Goal: Information Seeking & Learning: Learn about a topic

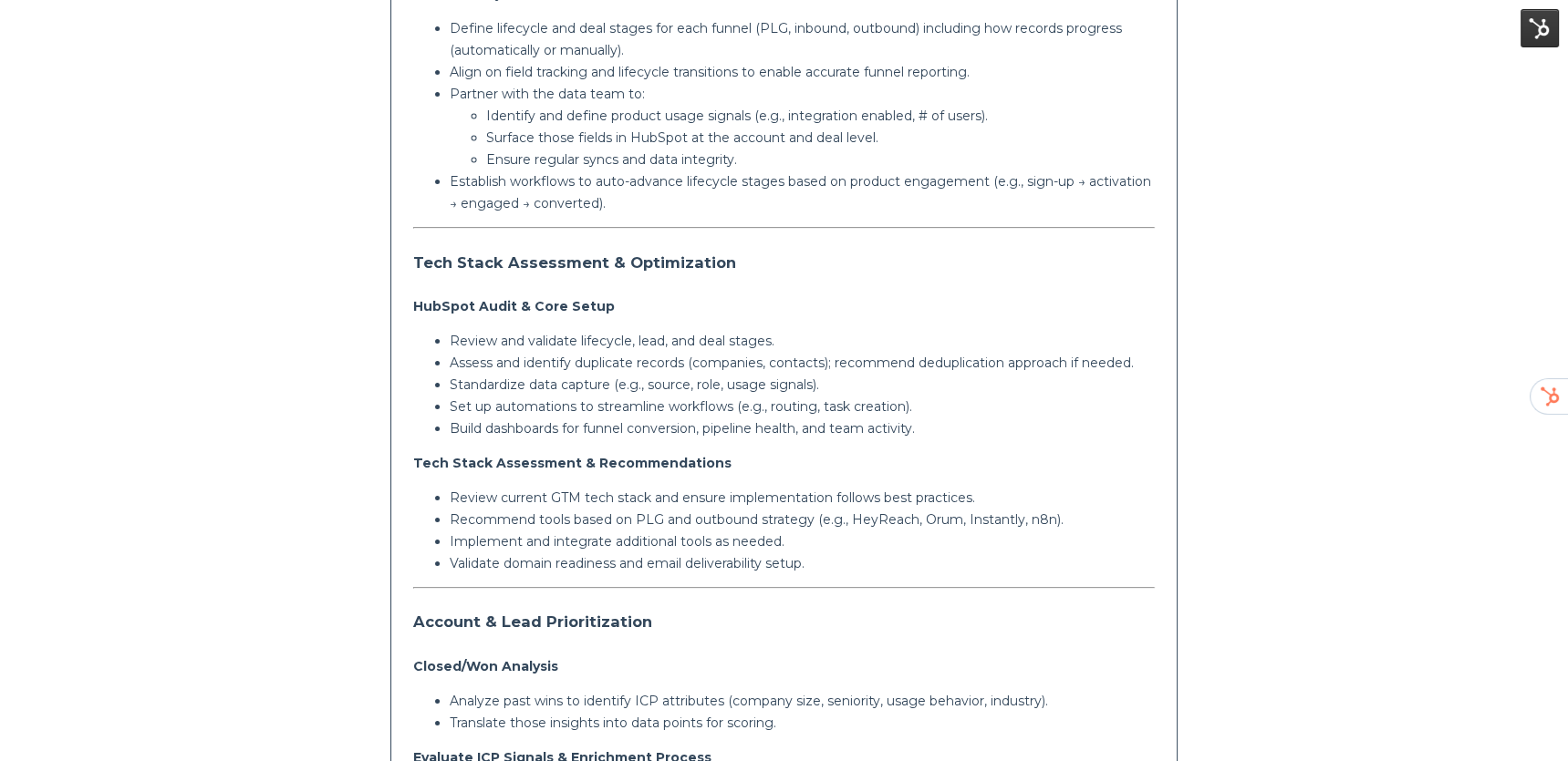
scroll to position [649, 0]
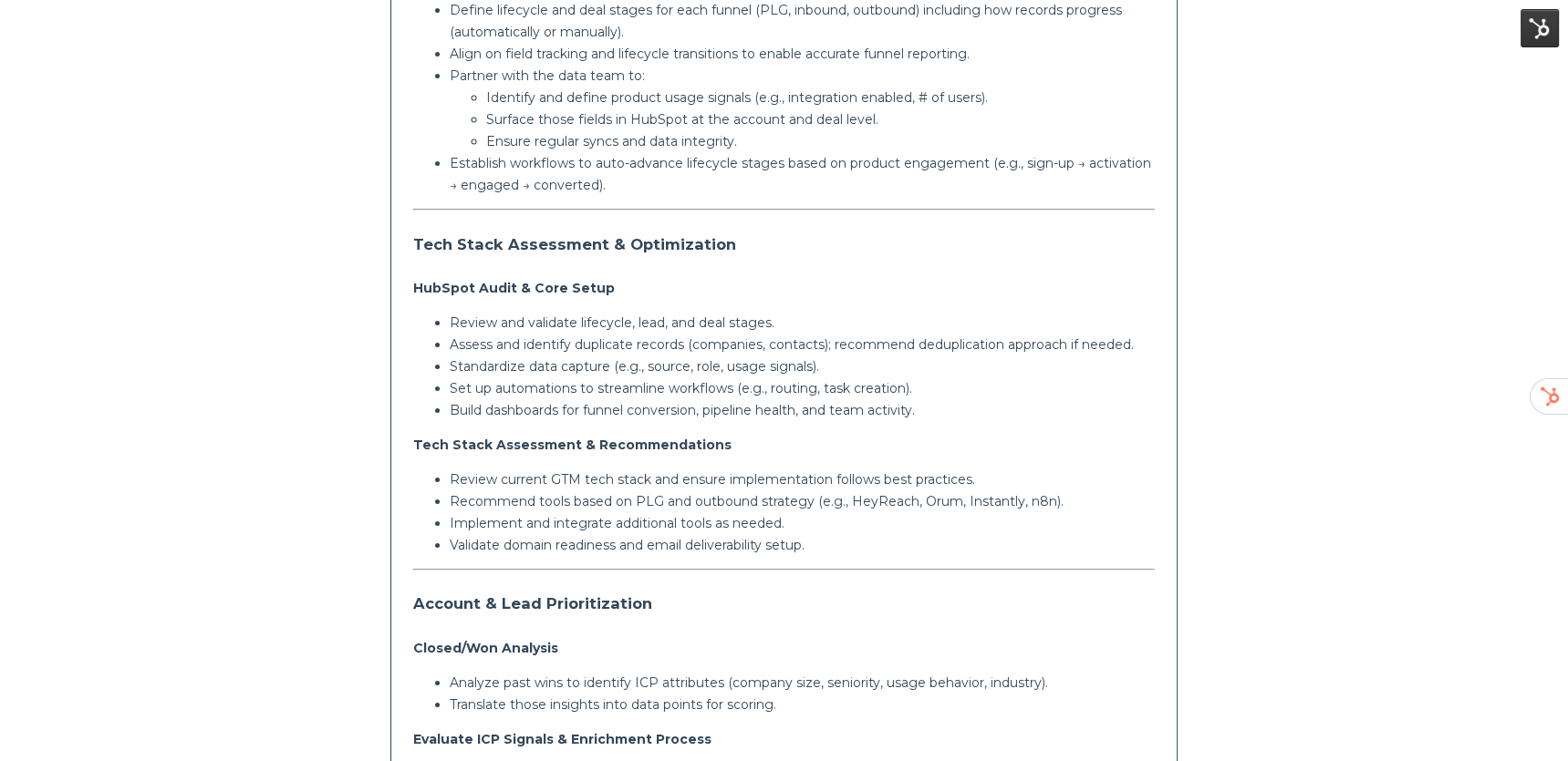
click at [580, 359] on p "Standardize data capture (e.g., source, role, usage signals)." at bounding box center [802, 366] width 706 height 22
click at [570, 345] on p "Assess and identify duplicate records (companies, contacts); recommend deduplic…" at bounding box center [802, 344] width 706 height 22
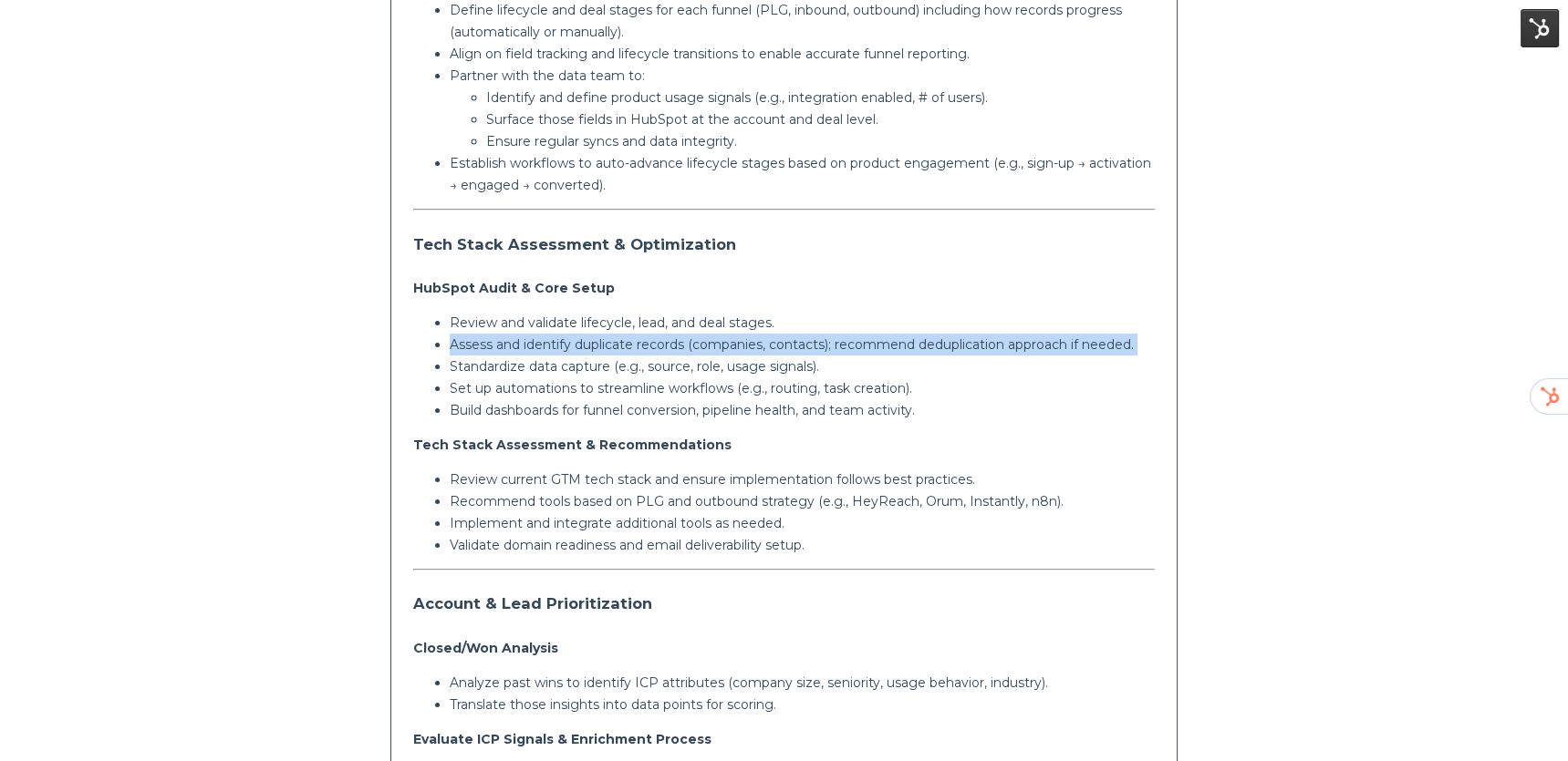
click at [570, 345] on p "Assess and identify duplicate records (companies, contacts); recommend deduplic…" at bounding box center [802, 344] width 706 height 22
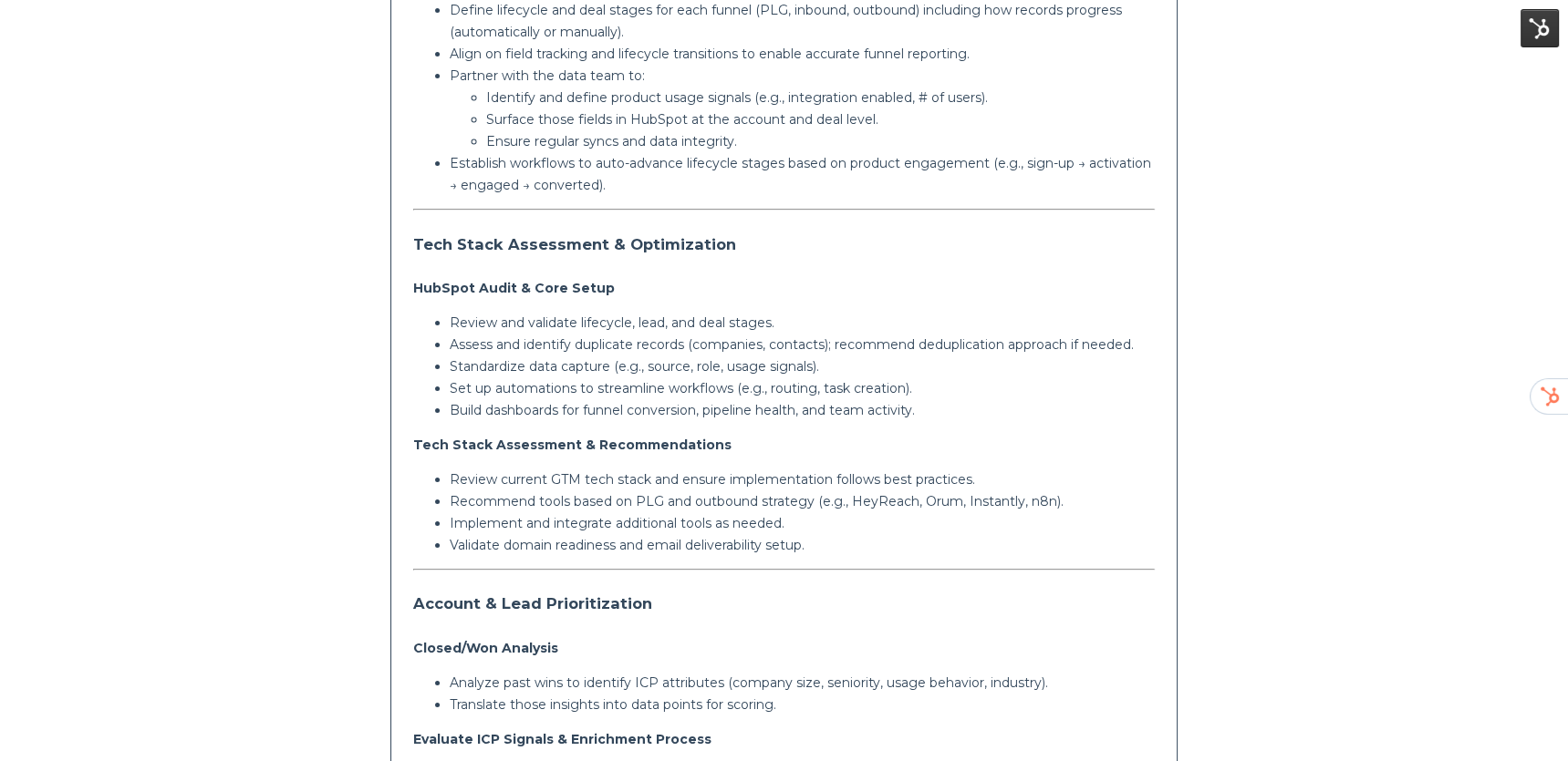
click at [562, 363] on p "Standardize data capture (e.g., source, role, usage signals)." at bounding box center [802, 366] width 706 height 22
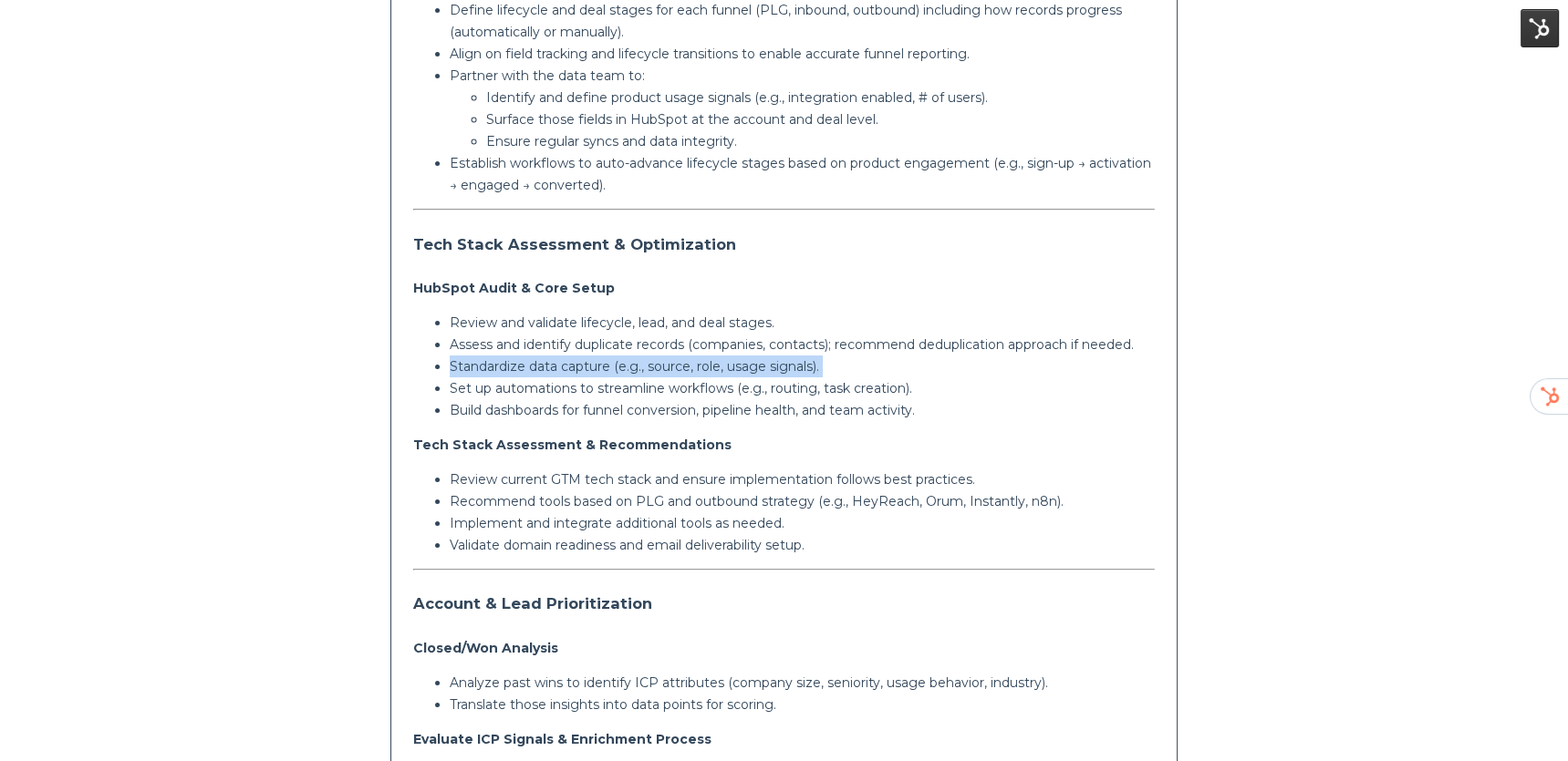
click at [562, 363] on p "Standardize data capture (e.g., source, role, usage signals)." at bounding box center [802, 366] width 706 height 22
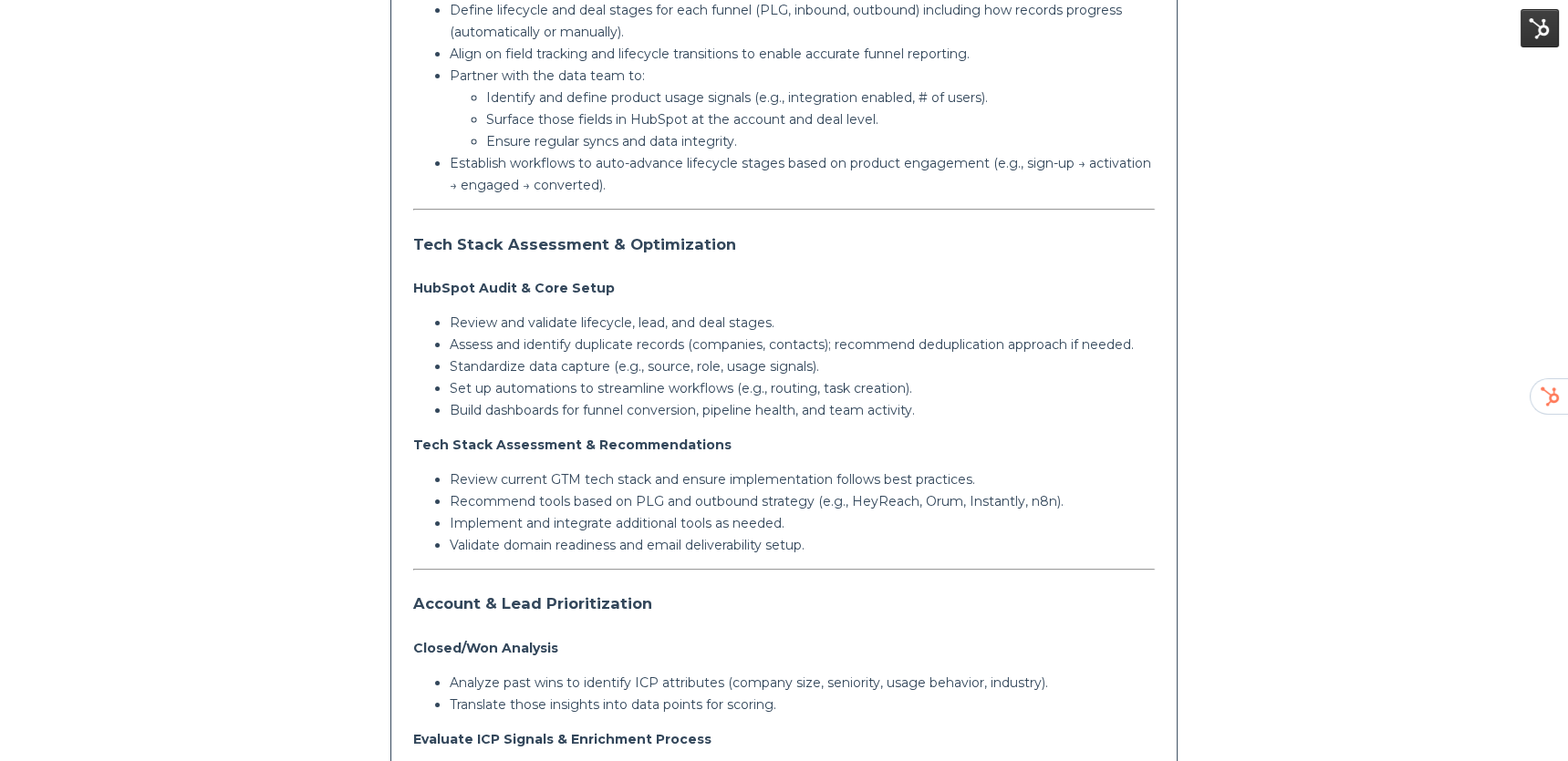
click at [547, 385] on p "Set up automations to streamline workflows (e.g., routing, task creation)." at bounding box center [802, 388] width 706 height 22
click at [555, 404] on p "Build dashboards for funnel conversion, pipeline health, and team activity." at bounding box center [802, 409] width 706 height 22
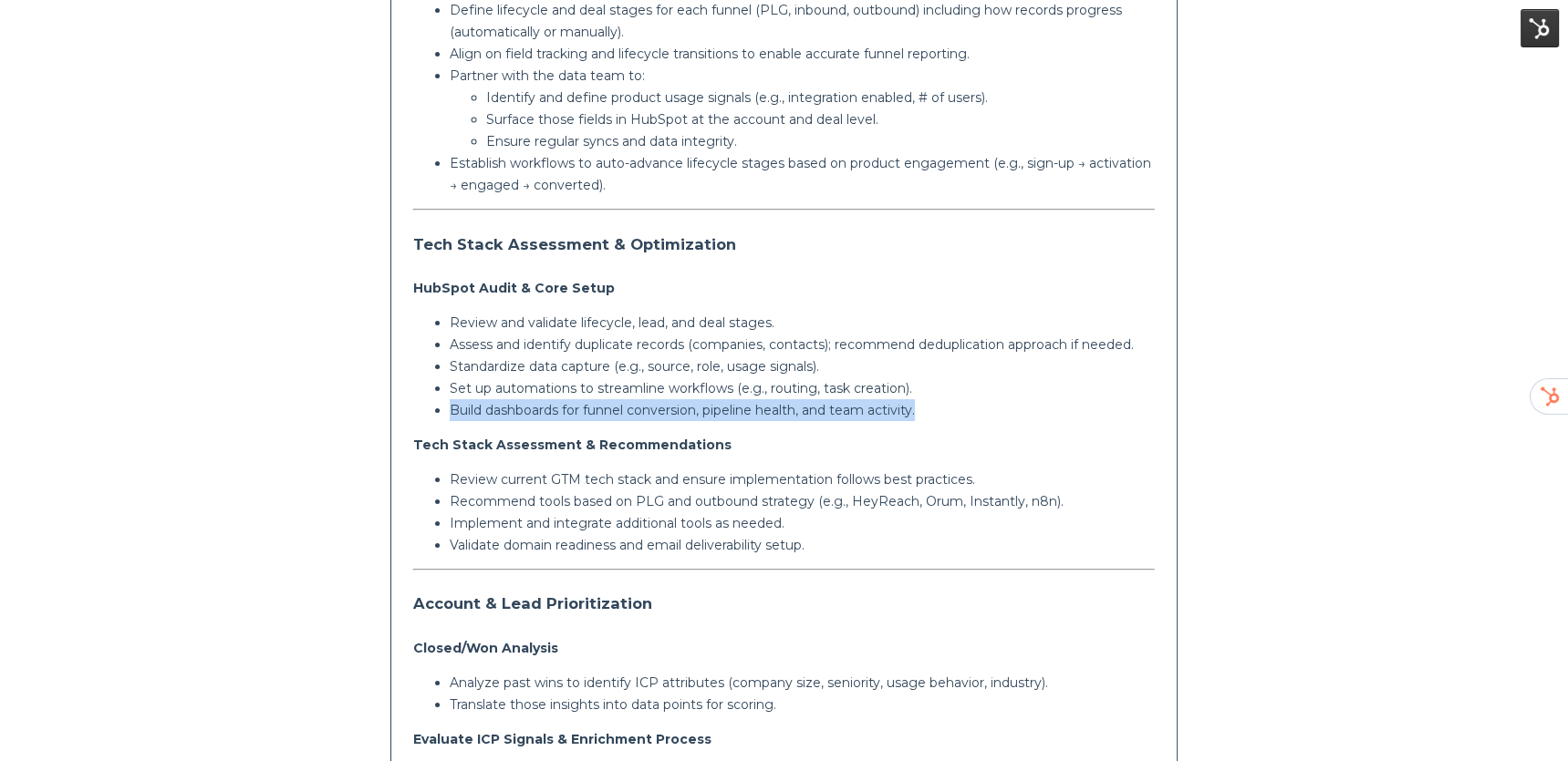
click at [555, 404] on p "Build dashboards for funnel conversion, pipeline health, and team activity." at bounding box center [802, 409] width 706 height 22
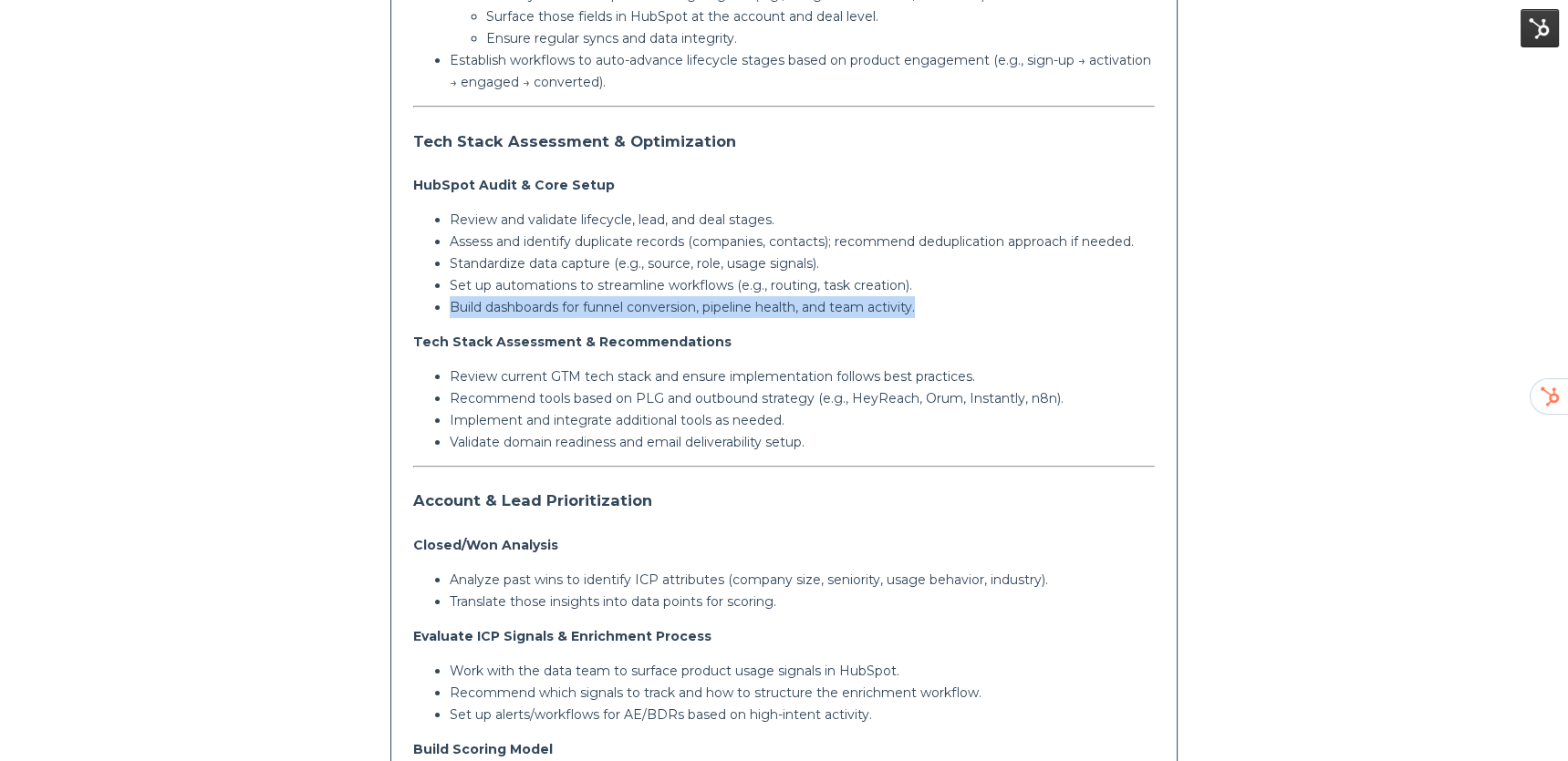
scroll to position [761, 0]
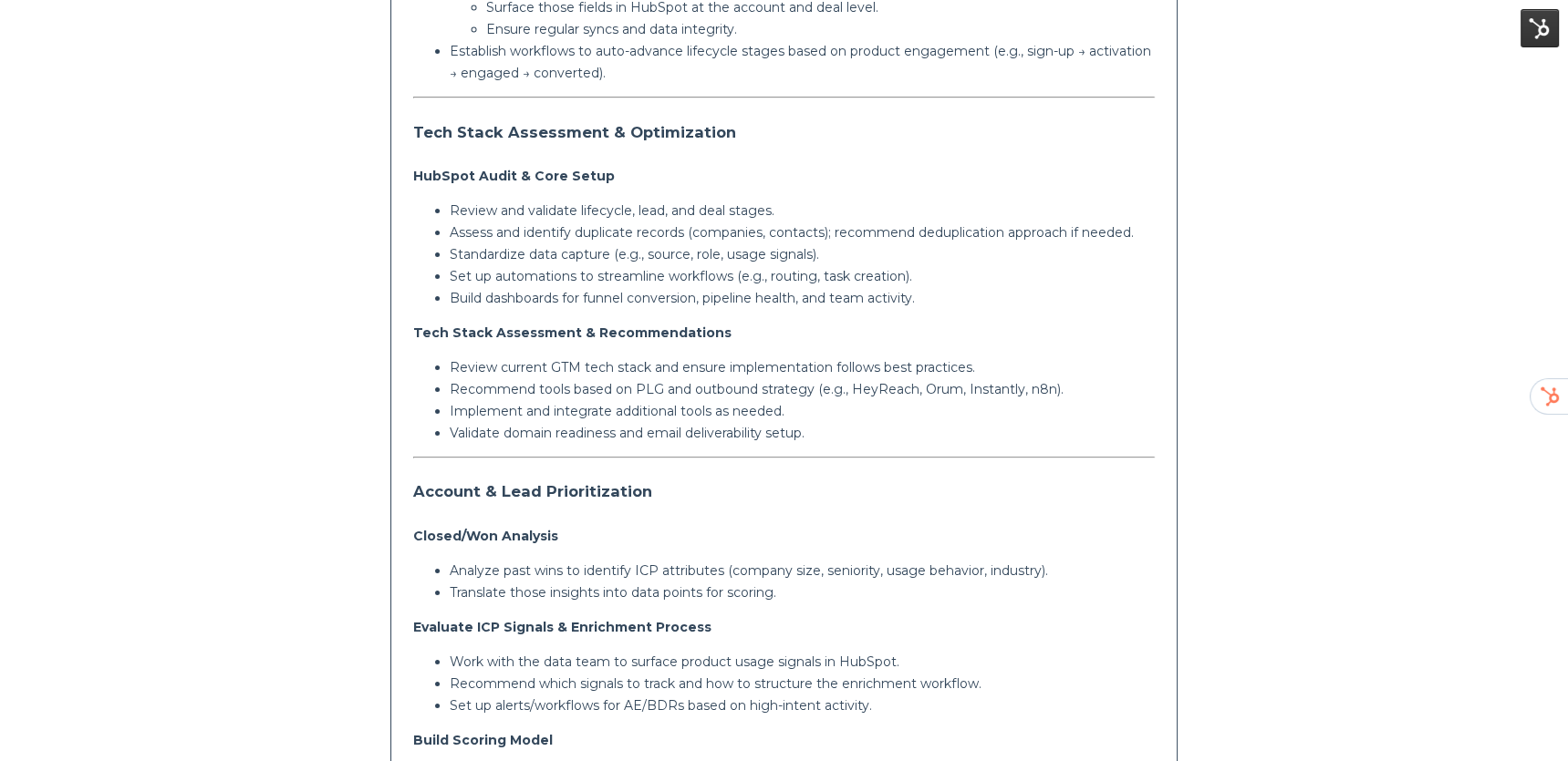
click at [627, 374] on p "Review current GTM tech stack and ensure implementation follows best practices." at bounding box center [802, 367] width 706 height 22
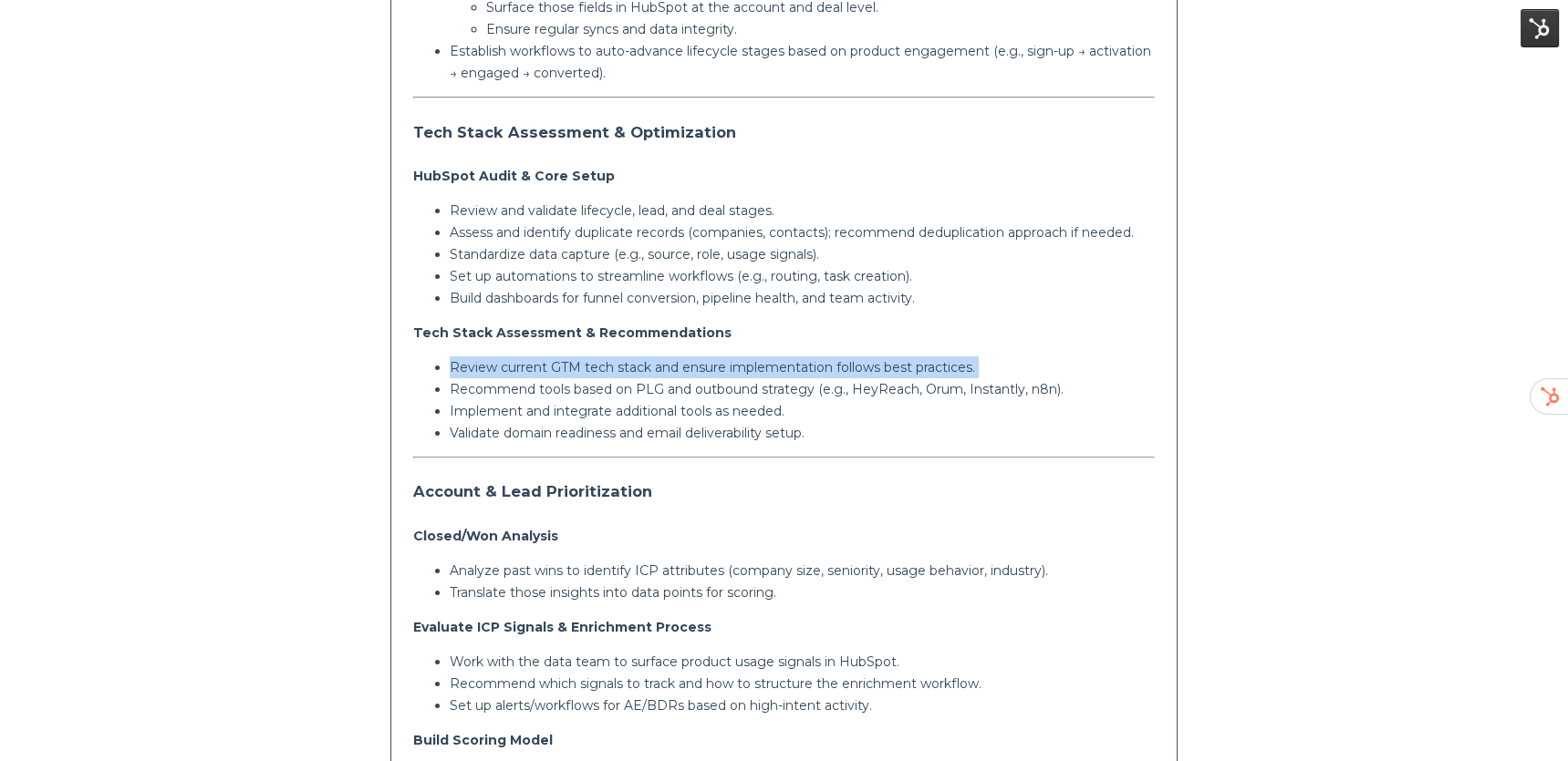
click at [627, 374] on p "Review current GTM tech stack and ensure implementation follows best practices." at bounding box center [802, 367] width 706 height 22
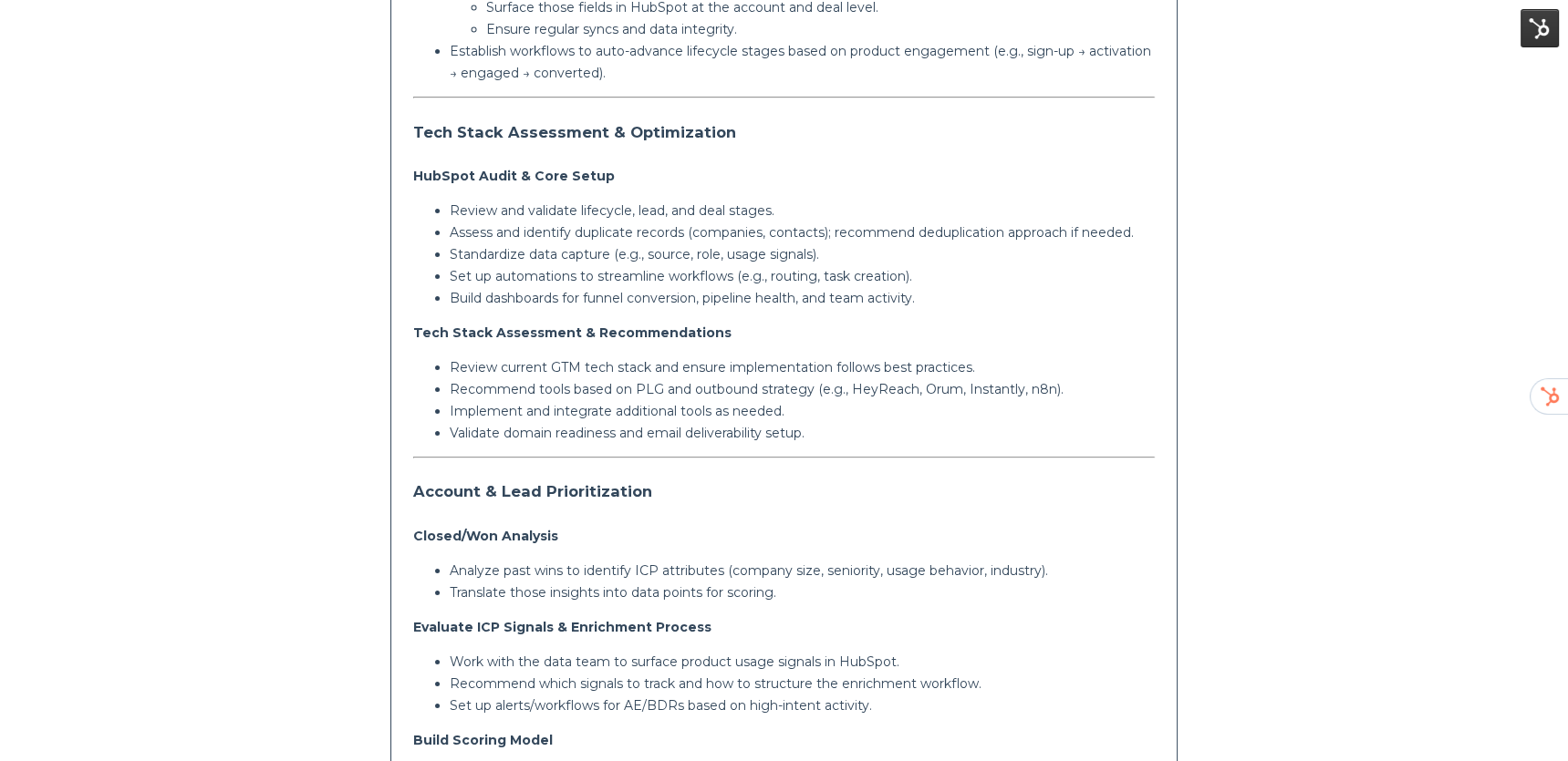
click at [606, 385] on p "Recommend tools based on PLG and outbound strategy (e.g., HeyReach, Orum, Insta…" at bounding box center [802, 389] width 706 height 22
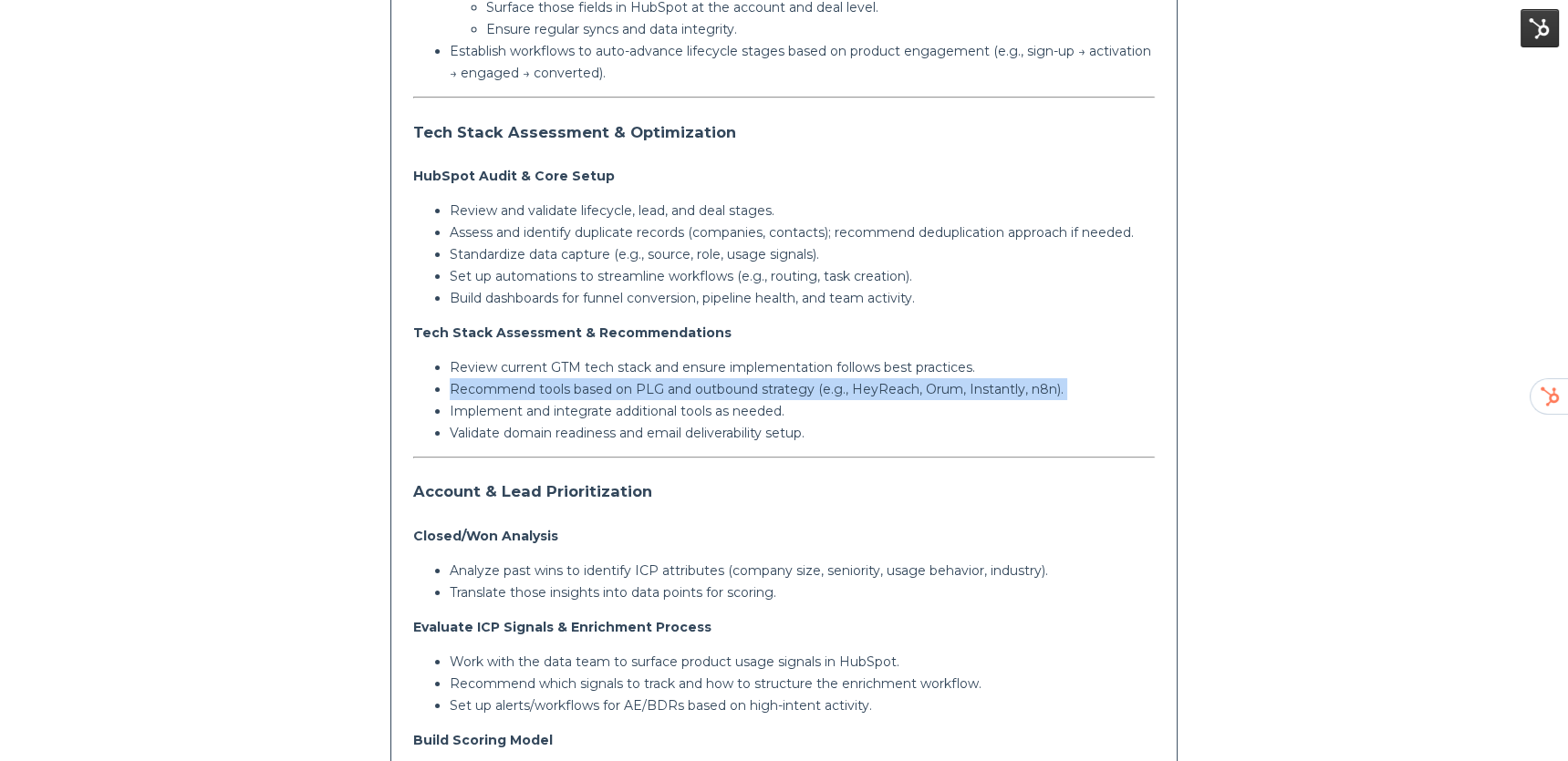
click at [606, 385] on p "Recommend tools based on PLG and outbound strategy (e.g., HeyReach, Orum, Insta…" at bounding box center [802, 389] width 706 height 22
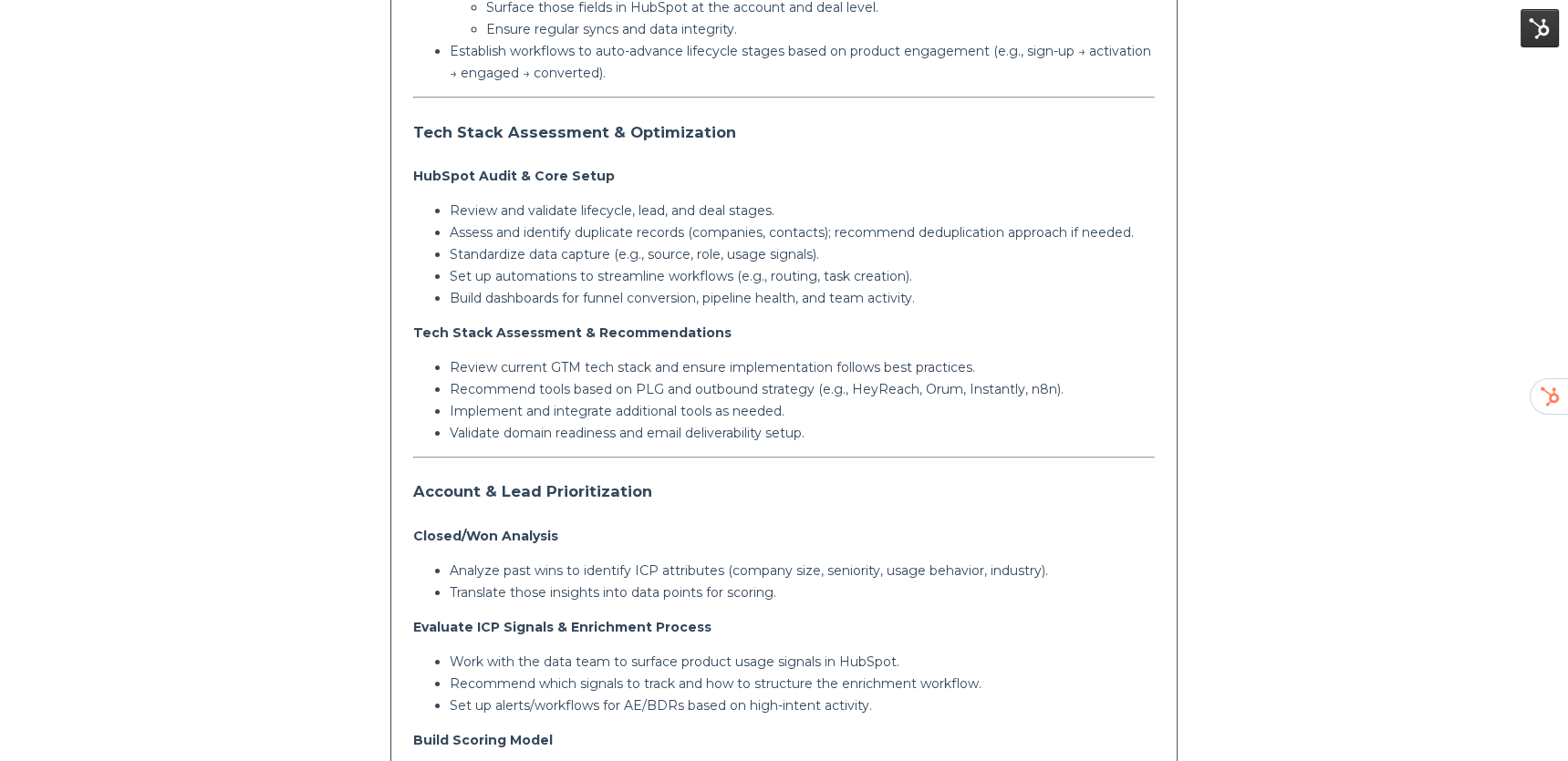
click at [594, 402] on p "Implement and integrate additional tools as needed." at bounding box center [802, 410] width 706 height 22
click at [591, 408] on p "Implement and integrate additional tools as needed." at bounding box center [802, 410] width 706 height 22
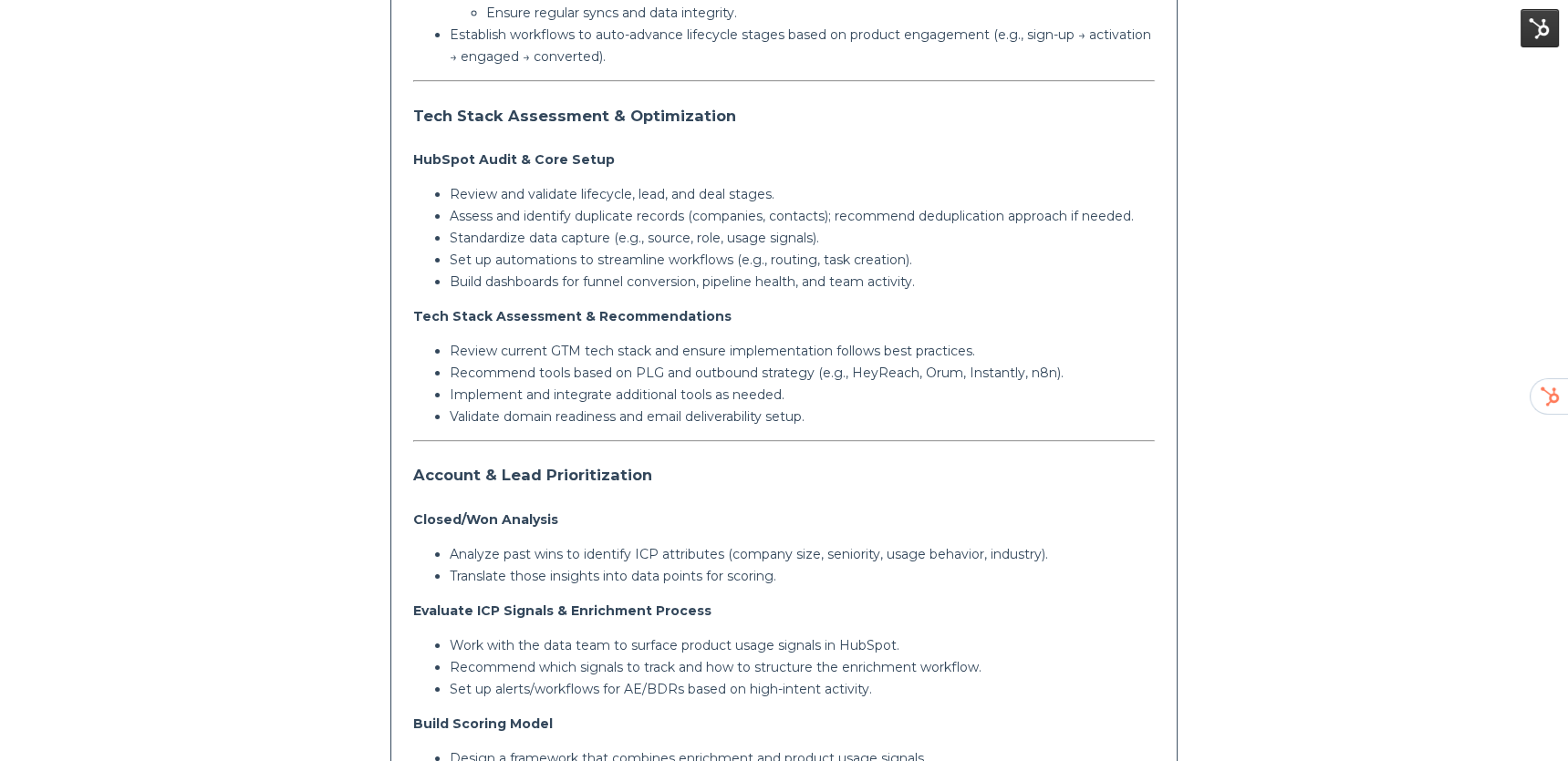
click at [585, 420] on p "Validate domain readiness and email deliverability setup." at bounding box center [802, 416] width 706 height 22
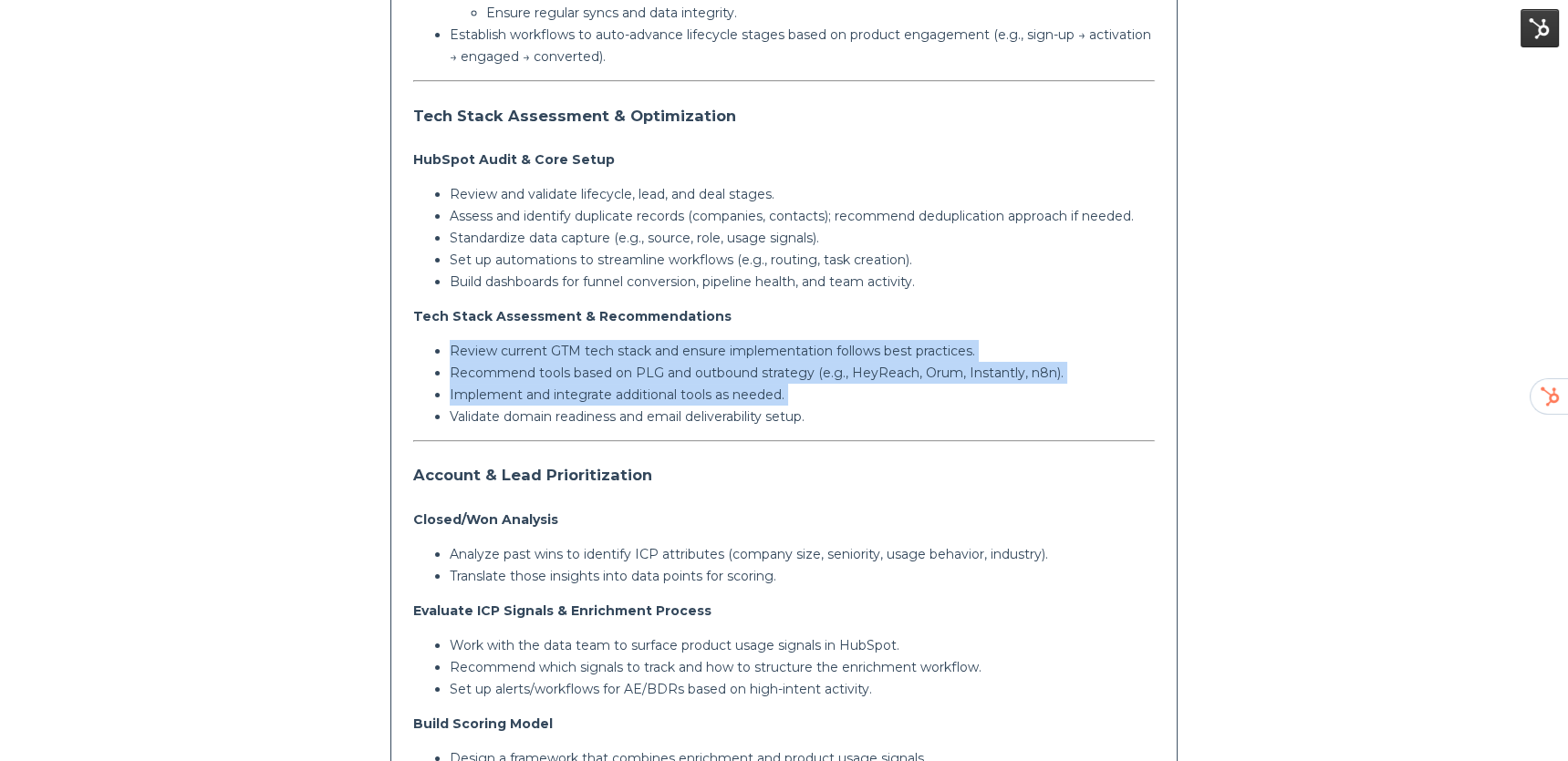
click at [585, 420] on p "Validate domain readiness and email deliverability setup." at bounding box center [802, 416] width 706 height 22
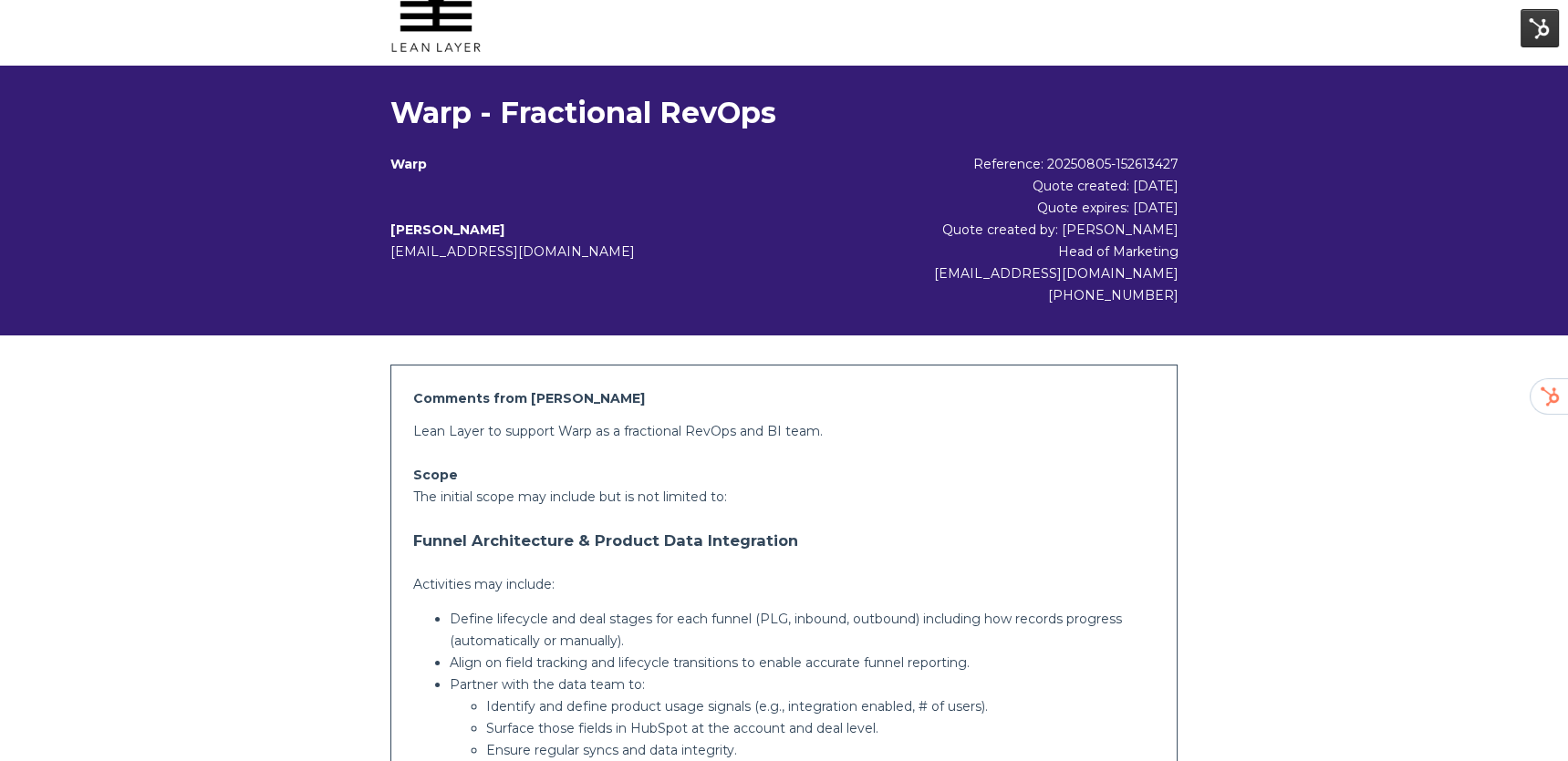
scroll to position [0, 0]
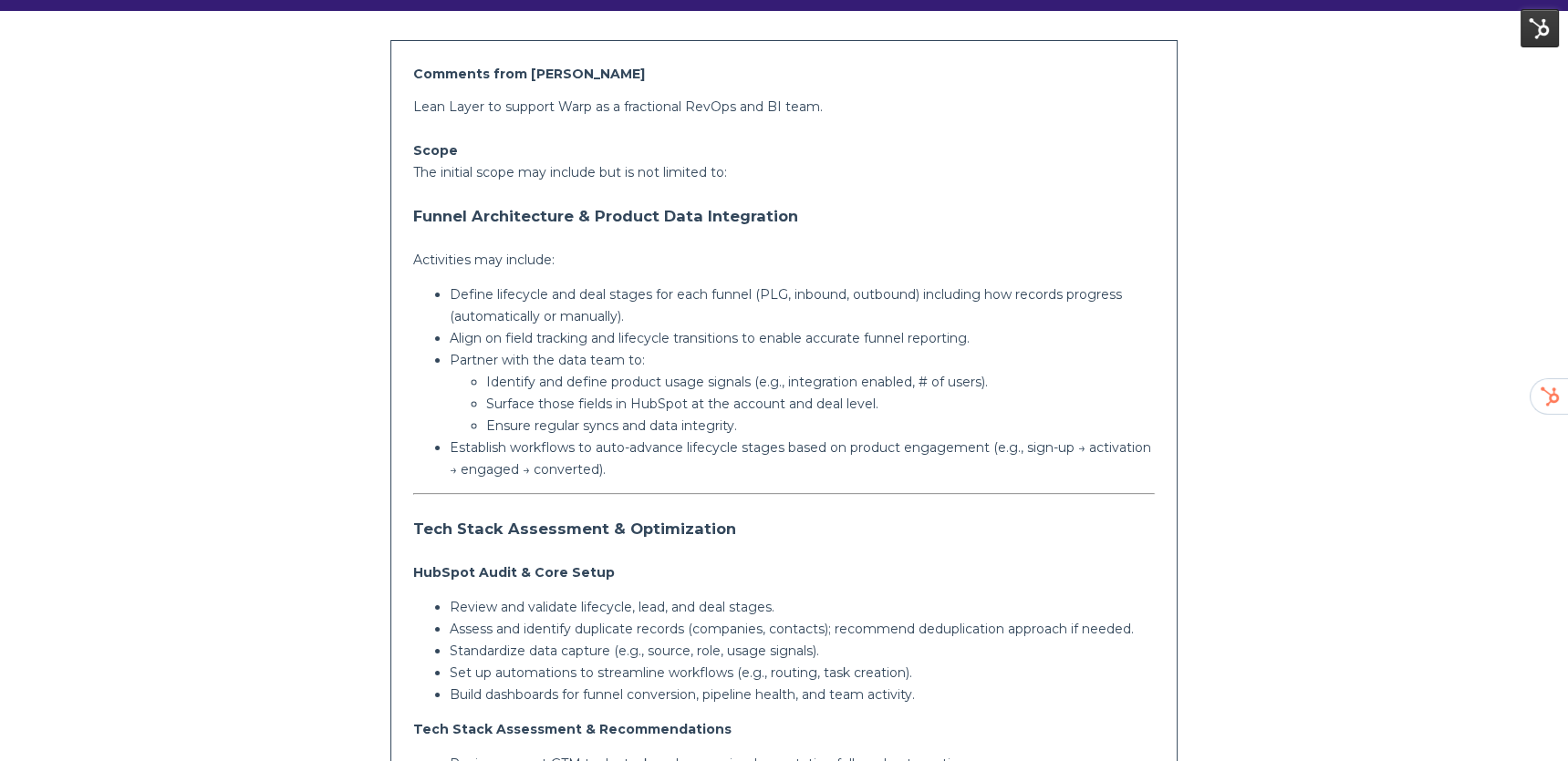
scroll to position [395, 0]
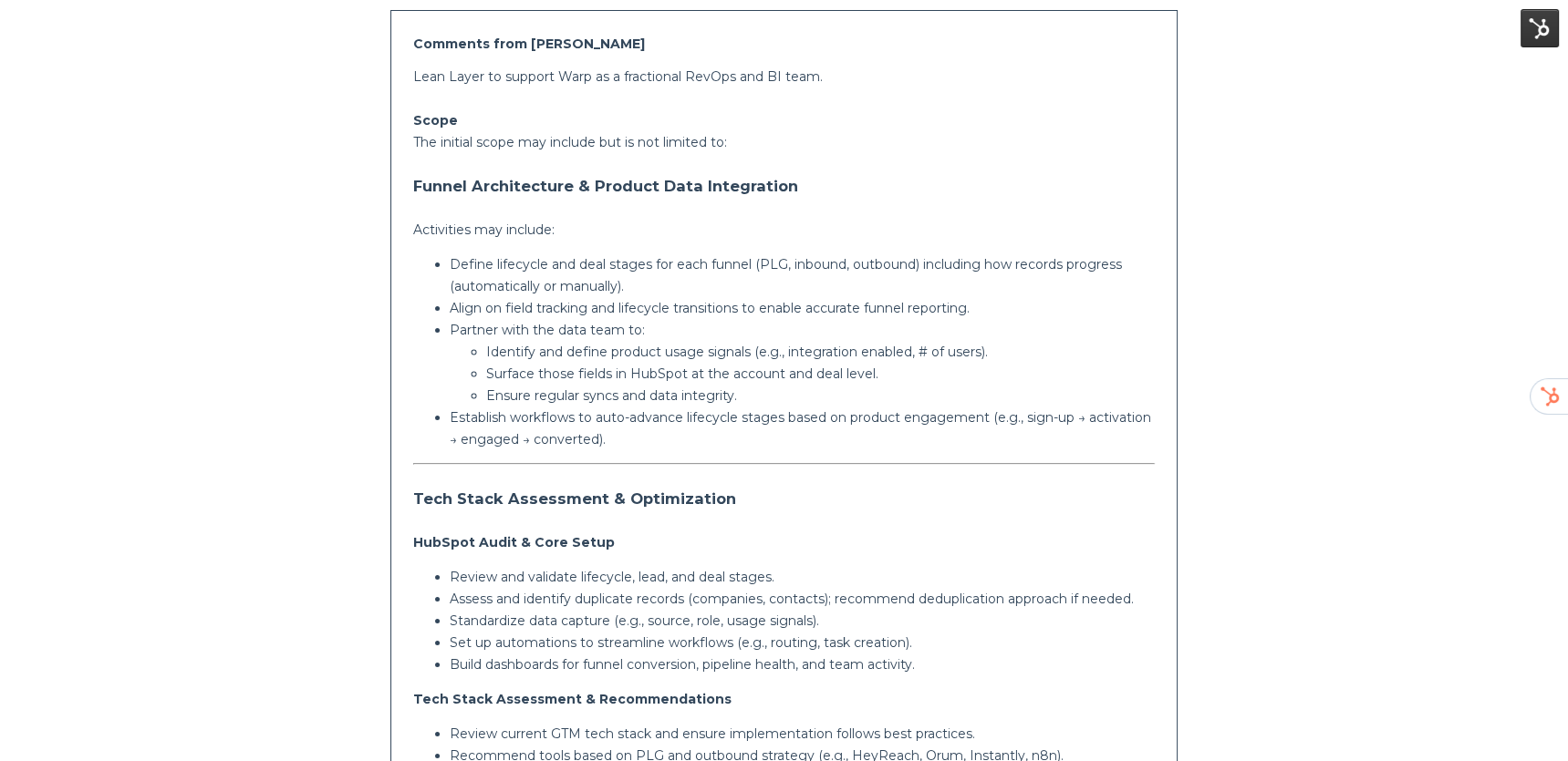
click at [647, 280] on p "Define lifecycle and deal stages for each funnel (PLG, inbound, outbound) inclu…" at bounding box center [802, 275] width 706 height 44
click at [619, 268] on p "Define lifecycle and deal stages for each funnel (PLG, inbound, outbound) inclu…" at bounding box center [802, 275] width 706 height 44
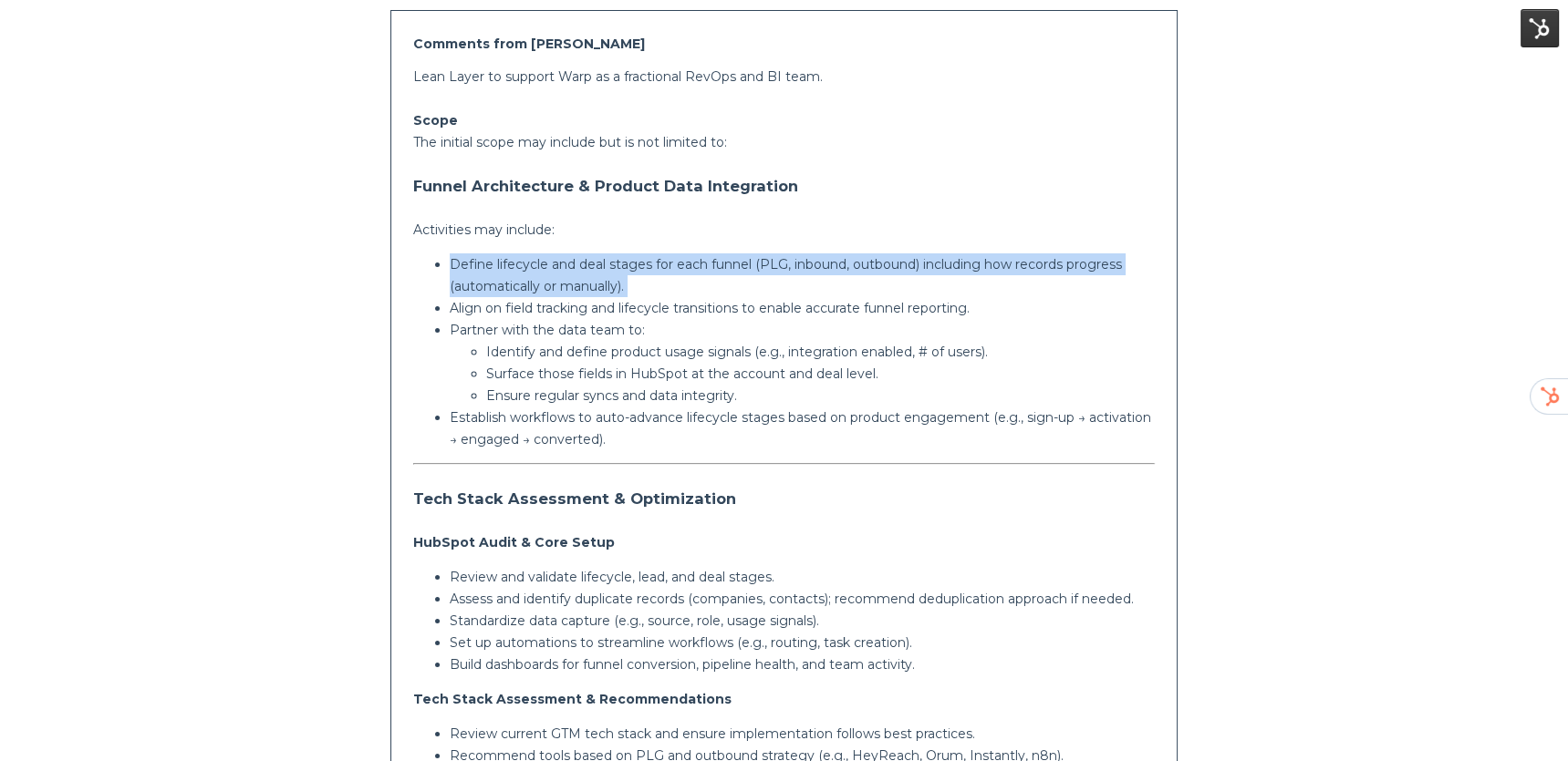
click at [619, 268] on p "Define lifecycle and deal stages for each funnel (PLG, inbound, outbound) inclu…" at bounding box center [802, 275] width 706 height 44
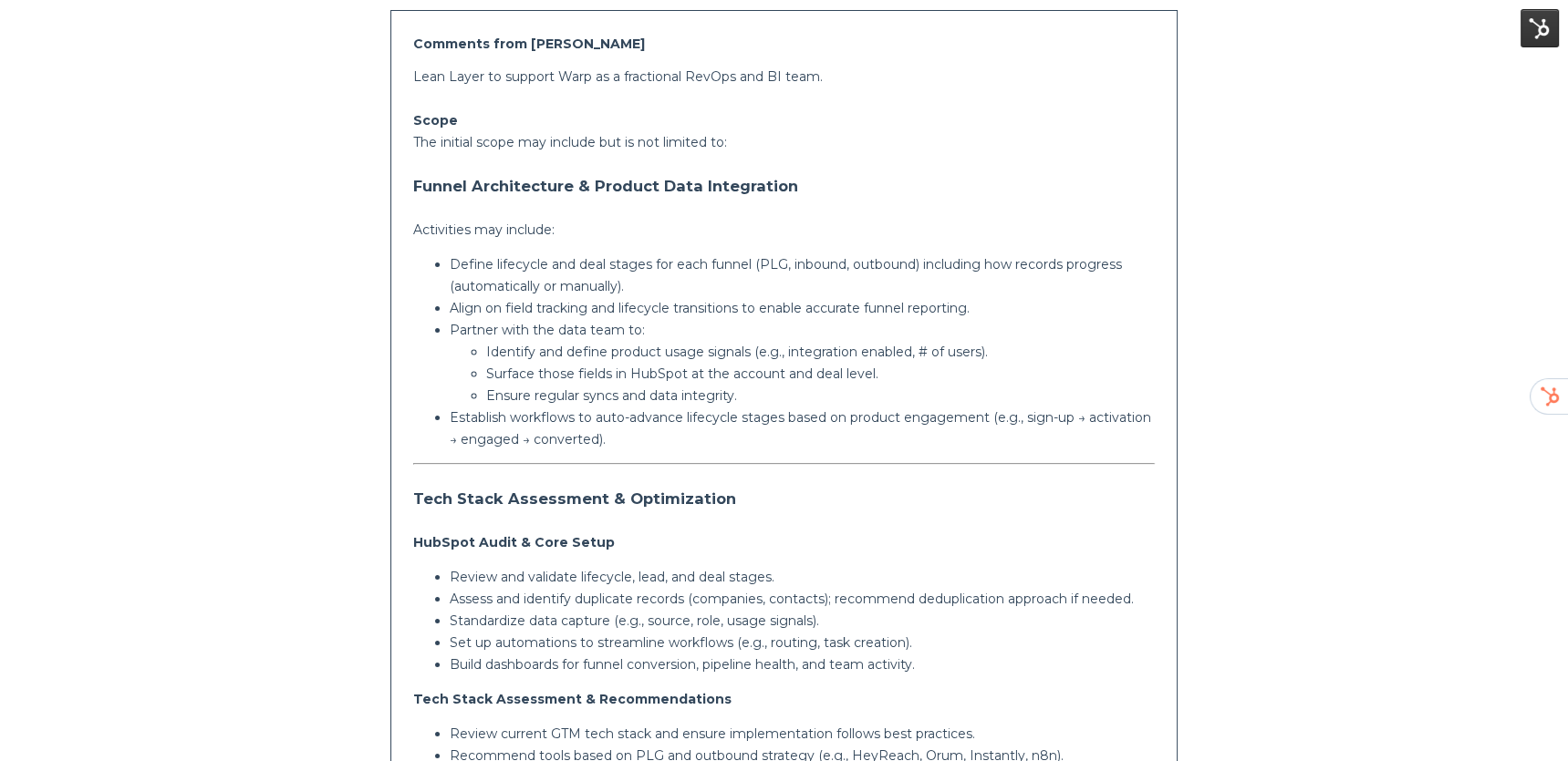
click at [635, 307] on p "Align on field tracking and lifecycle transitions to enable accurate funnel rep…" at bounding box center [802, 308] width 706 height 22
click at [593, 339] on p "Partner with the data team to:" at bounding box center [802, 331] width 706 height 22
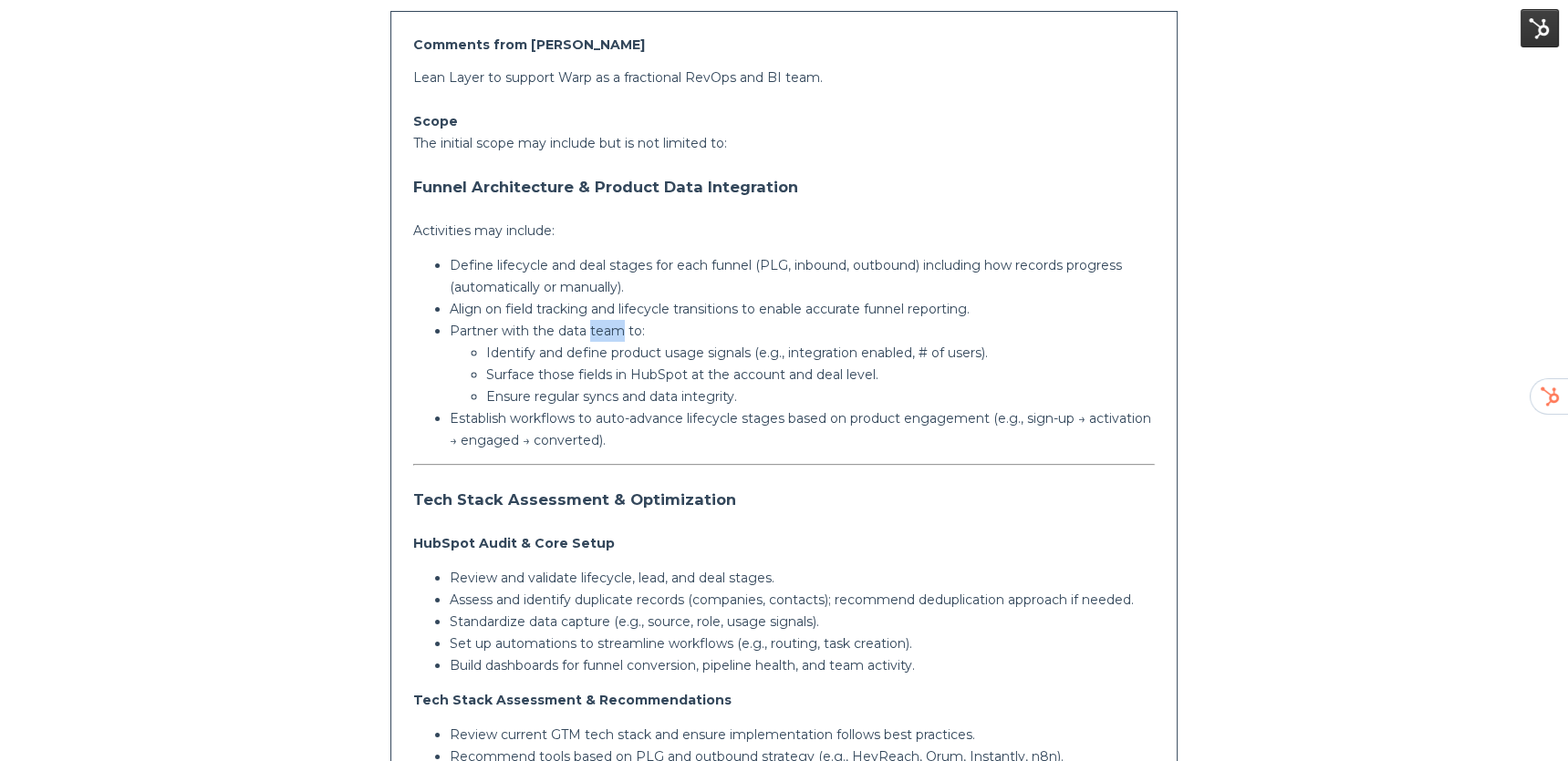
click at [593, 339] on p "Partner with the data team to:" at bounding box center [802, 331] width 706 height 22
drag, startPoint x: 593, startPoint y: 339, endPoint x: 598, endPoint y: 353, distance: 14.9
click at [593, 339] on p "Partner with the data team to:" at bounding box center [802, 331] width 706 height 22
click at [608, 367] on p "Surface those fields in HubSpot at the account and deal level." at bounding box center [821, 374] width 669 height 22
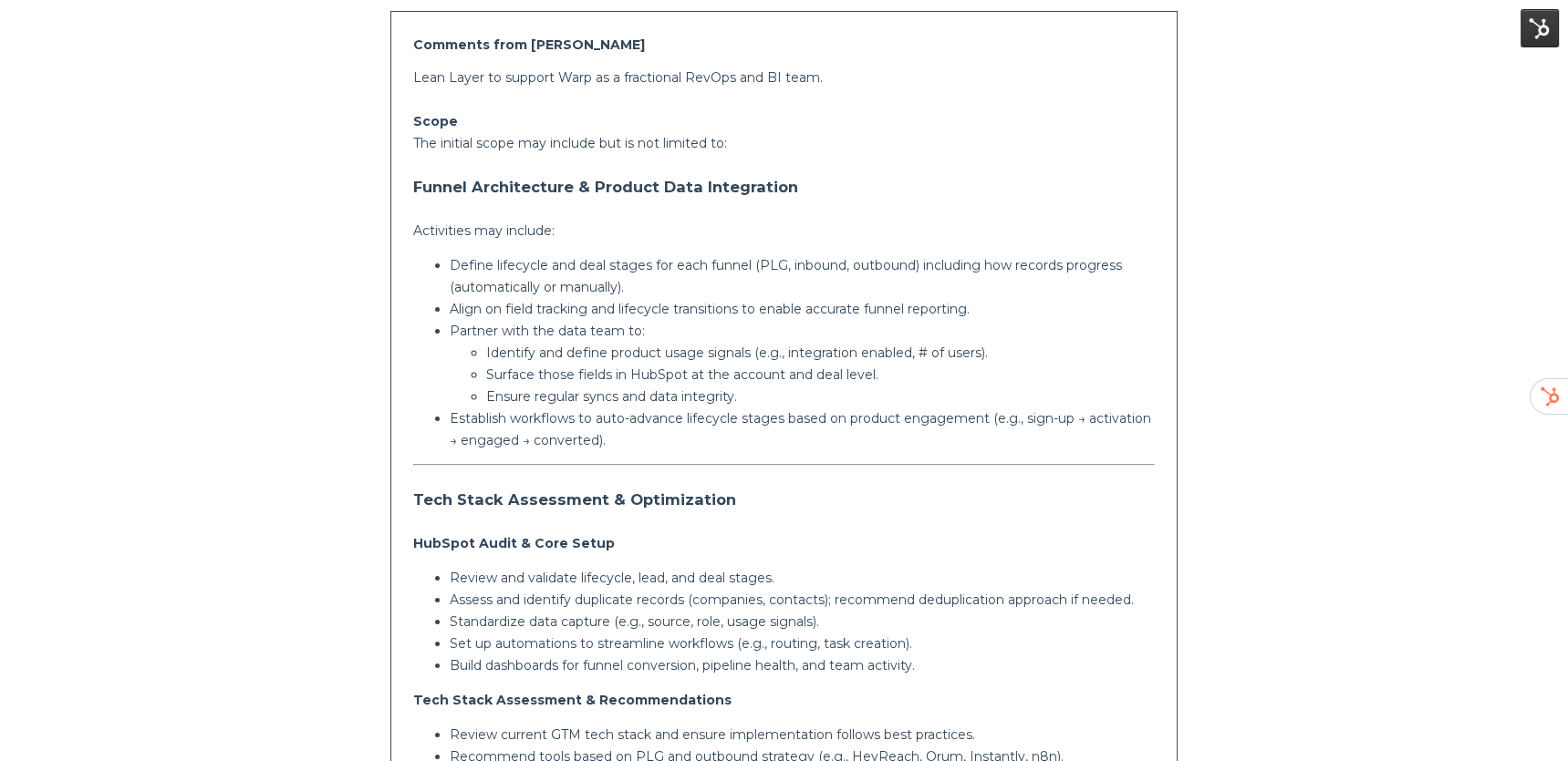
click at [681, 362] on p "Identify and define product usage signals (e.g., integration enabled, # of user…" at bounding box center [821, 353] width 669 height 22
click at [697, 353] on p "Identify and define product usage signals (e.g., integration enabled, # of user…" at bounding box center [821, 353] width 669 height 22
drag, startPoint x: 697, startPoint y: 353, endPoint x: 685, endPoint y: 377, distance: 26.8
click at [691, 359] on p "Identify and define product usage signals (e.g., integration enabled, # of user…" at bounding box center [821, 353] width 669 height 22
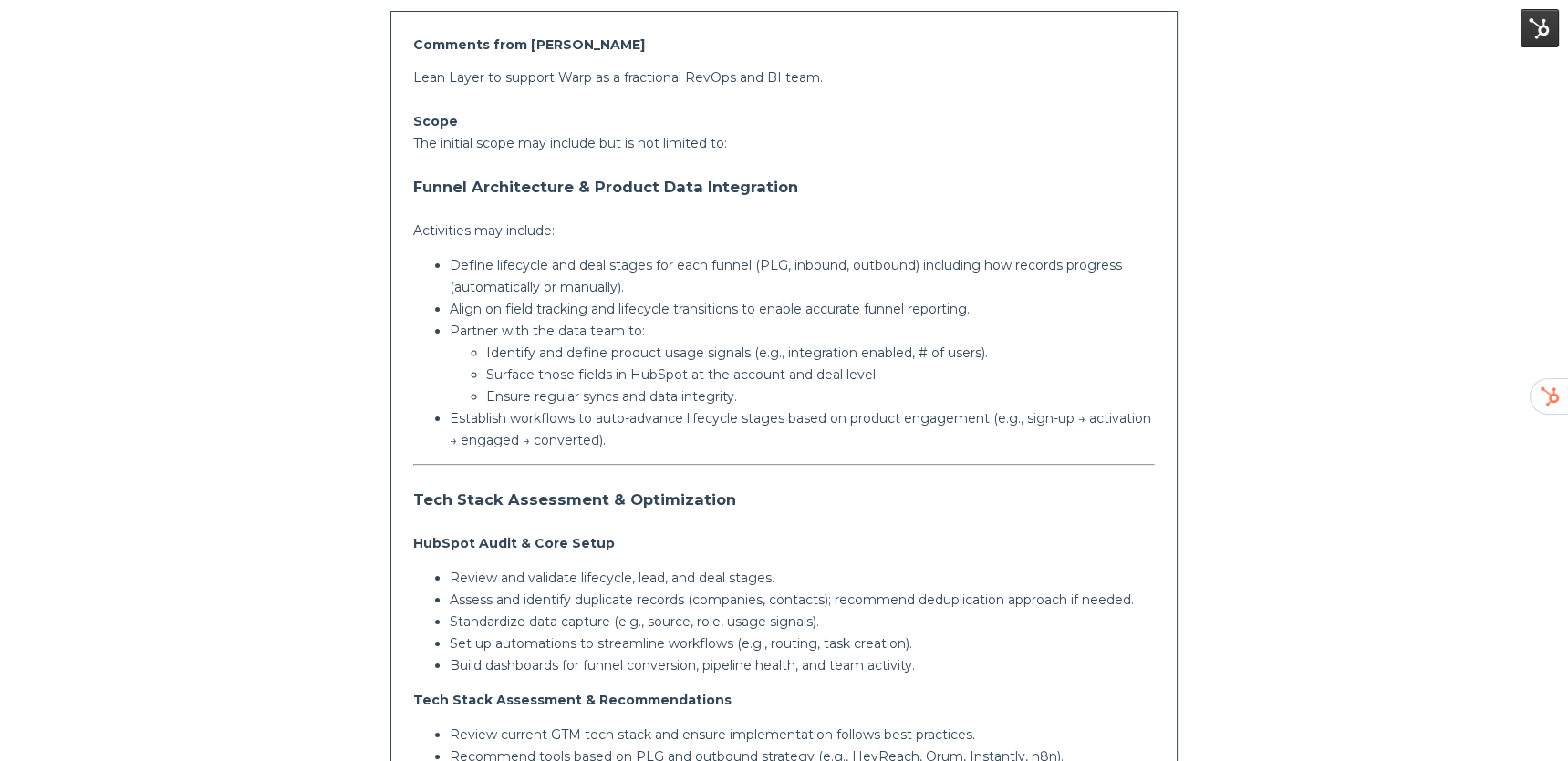
click at [675, 374] on p "Surface those fields in HubSpot at the account and deal level." at bounding box center [821, 374] width 669 height 22
click at [671, 397] on p "Ensure regular syncs and data integrity." at bounding box center [821, 396] width 669 height 22
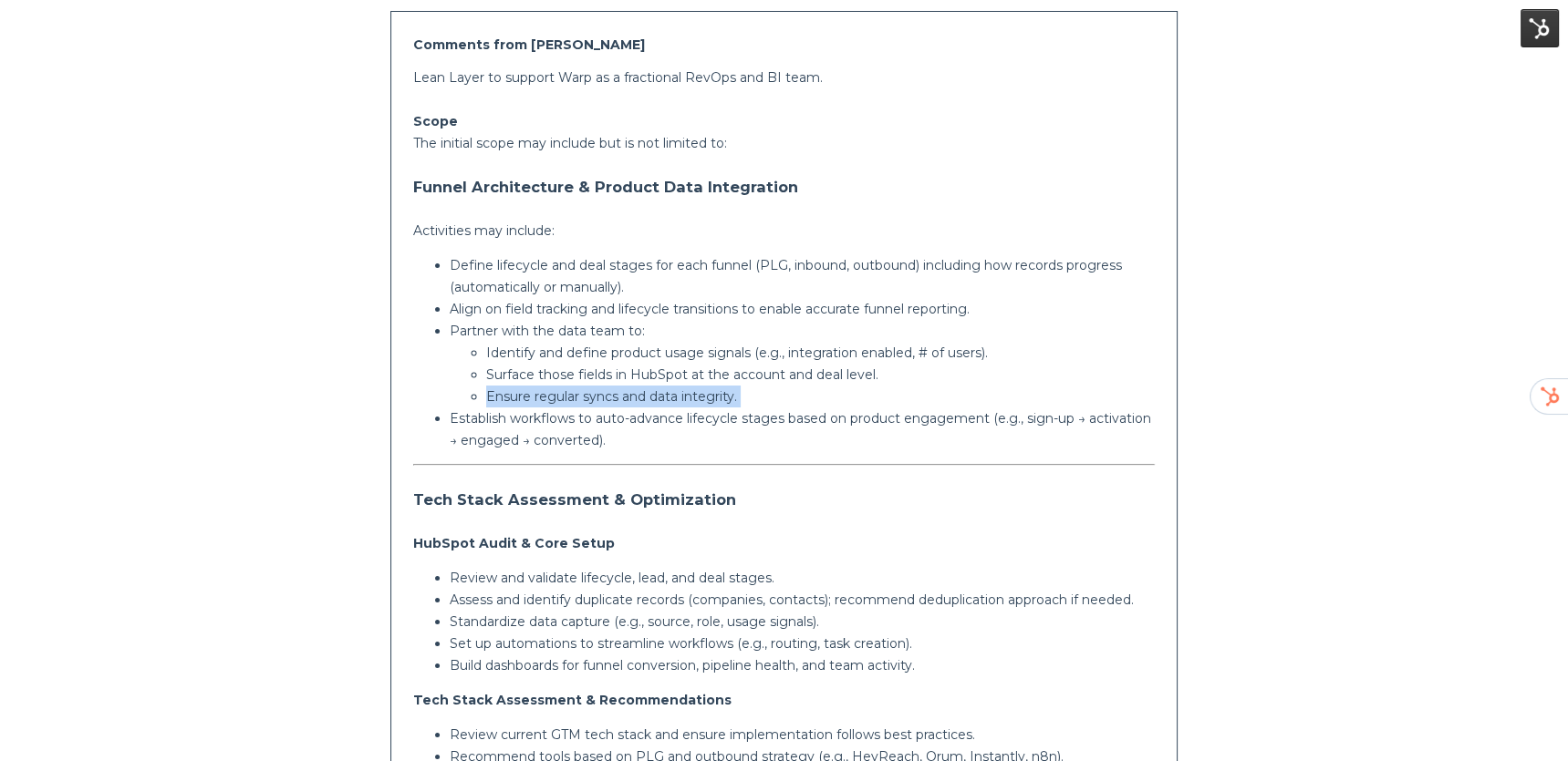
drag, startPoint x: 671, startPoint y: 397, endPoint x: 679, endPoint y: 407, distance: 12.8
click at [671, 397] on p "Ensure regular syncs and data integrity." at bounding box center [821, 396] width 669 height 22
click at [660, 441] on p "Establish workflows to auto-advance lifecycle stages based on product engagemen…" at bounding box center [802, 429] width 706 height 44
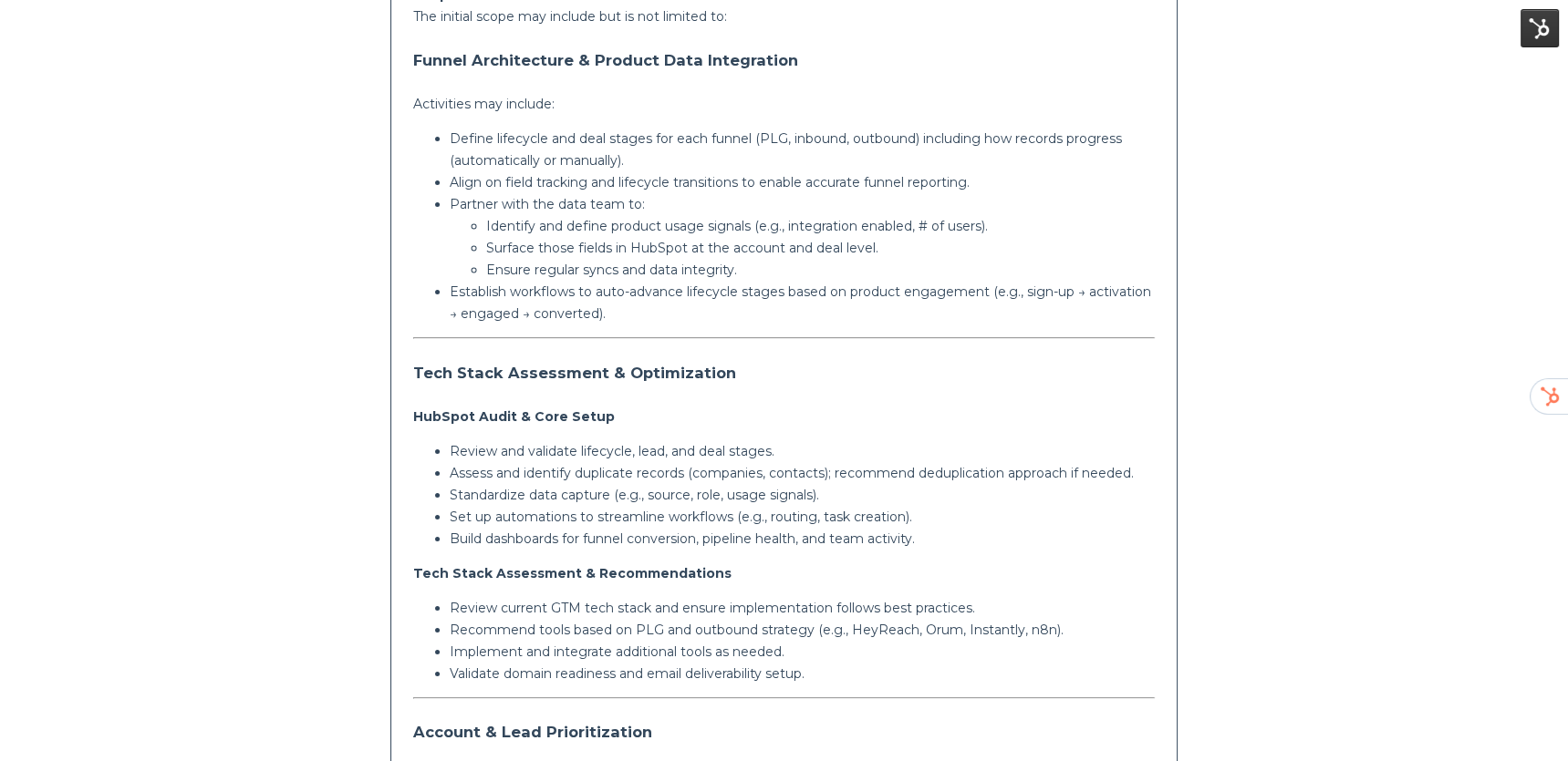
scroll to position [528, 0]
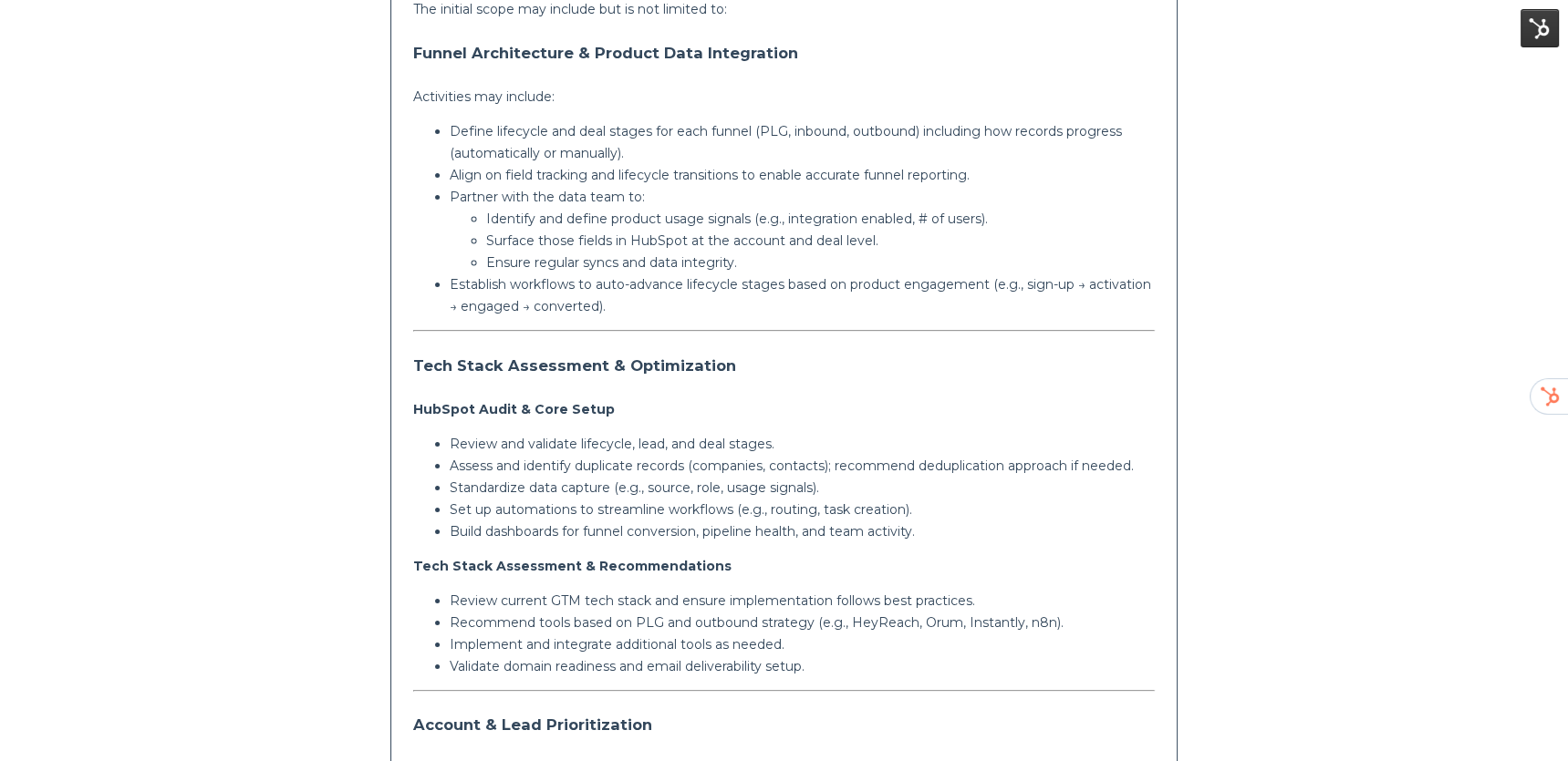
click at [550, 416] on p "HubSpot Audit & Core Setup" at bounding box center [784, 408] width 742 height 22
click at [604, 455] on p "Assess and identify duplicate records (companies, contacts); recommend deduplic…" at bounding box center [802, 465] width 706 height 22
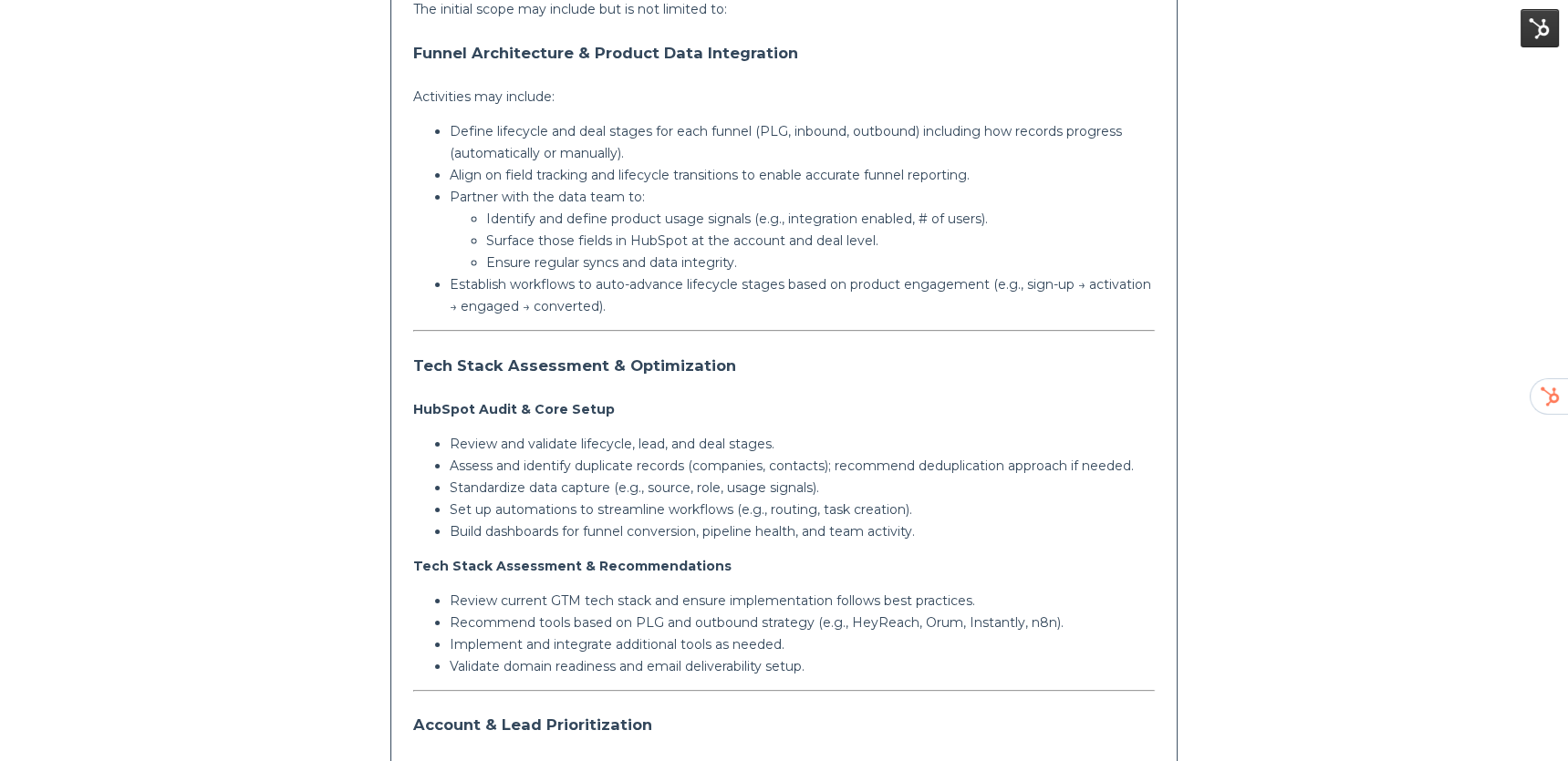
click at [640, 448] on p "Review and validate lifecycle, lead, and deal stages." at bounding box center [802, 444] width 706 height 22
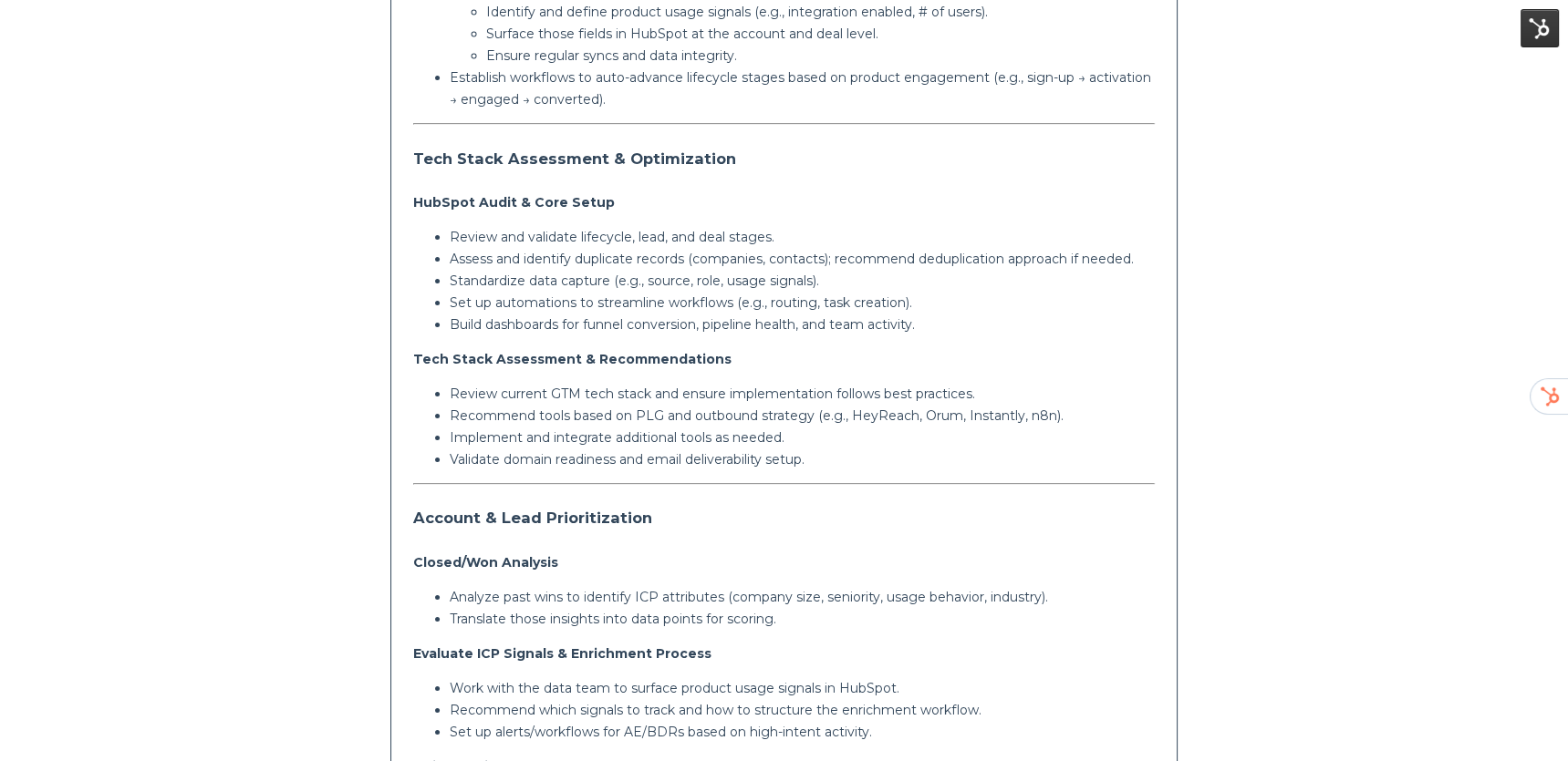
scroll to position [746, 0]
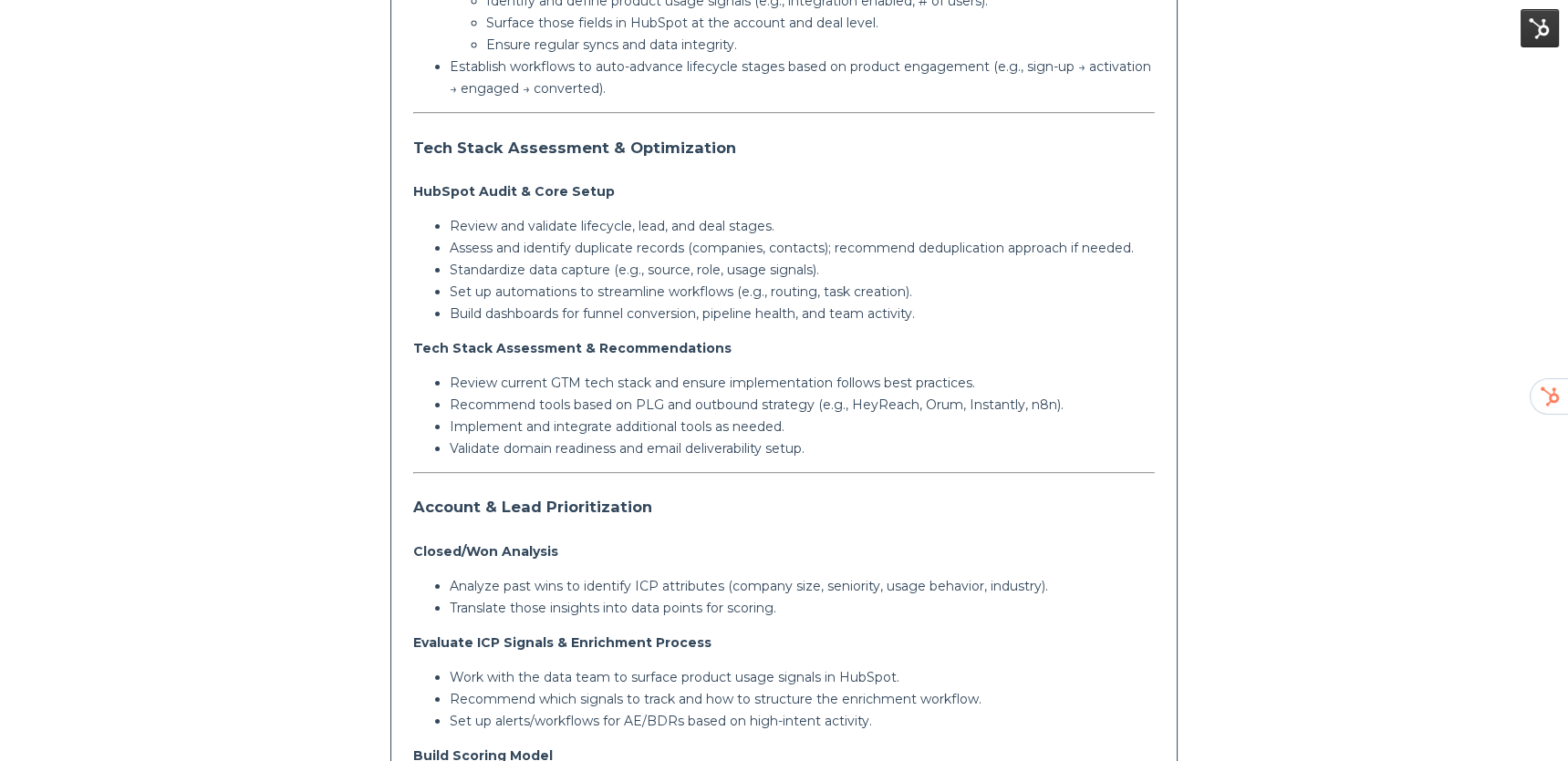
click at [516, 318] on p "Build dashboards for funnel conversion, pipeline health, and team activity." at bounding box center [802, 313] width 706 height 22
click at [489, 289] on p "Set up automations to streamline workflows (e.g., routing, task creation)." at bounding box center [802, 291] width 706 height 22
click at [631, 315] on p "Build dashboards for funnel conversion, pipeline health, and team activity." at bounding box center [802, 313] width 706 height 22
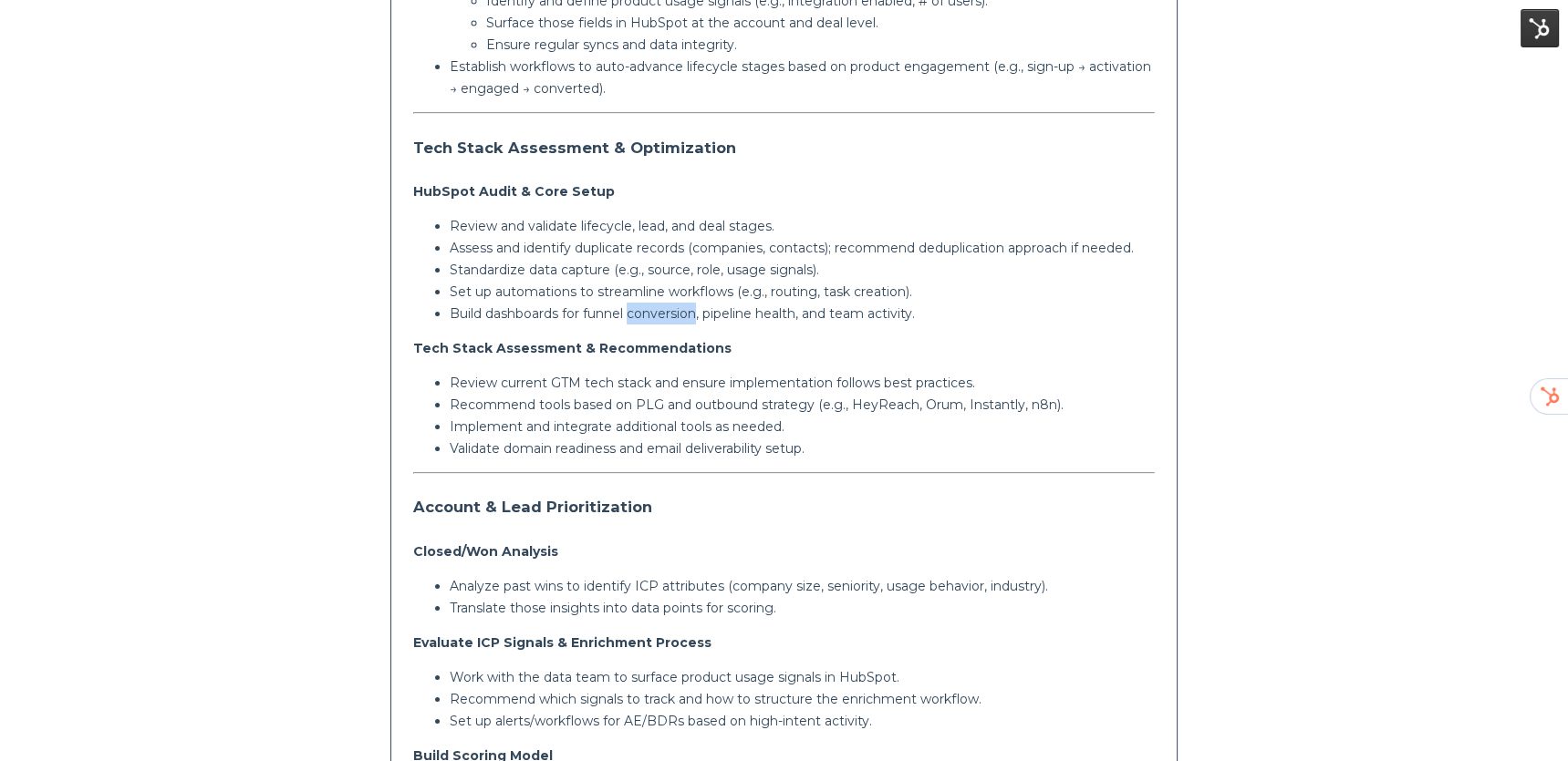
click at [631, 315] on p "Build dashboards for funnel conversion, pipeline health, and team activity." at bounding box center [802, 313] width 706 height 22
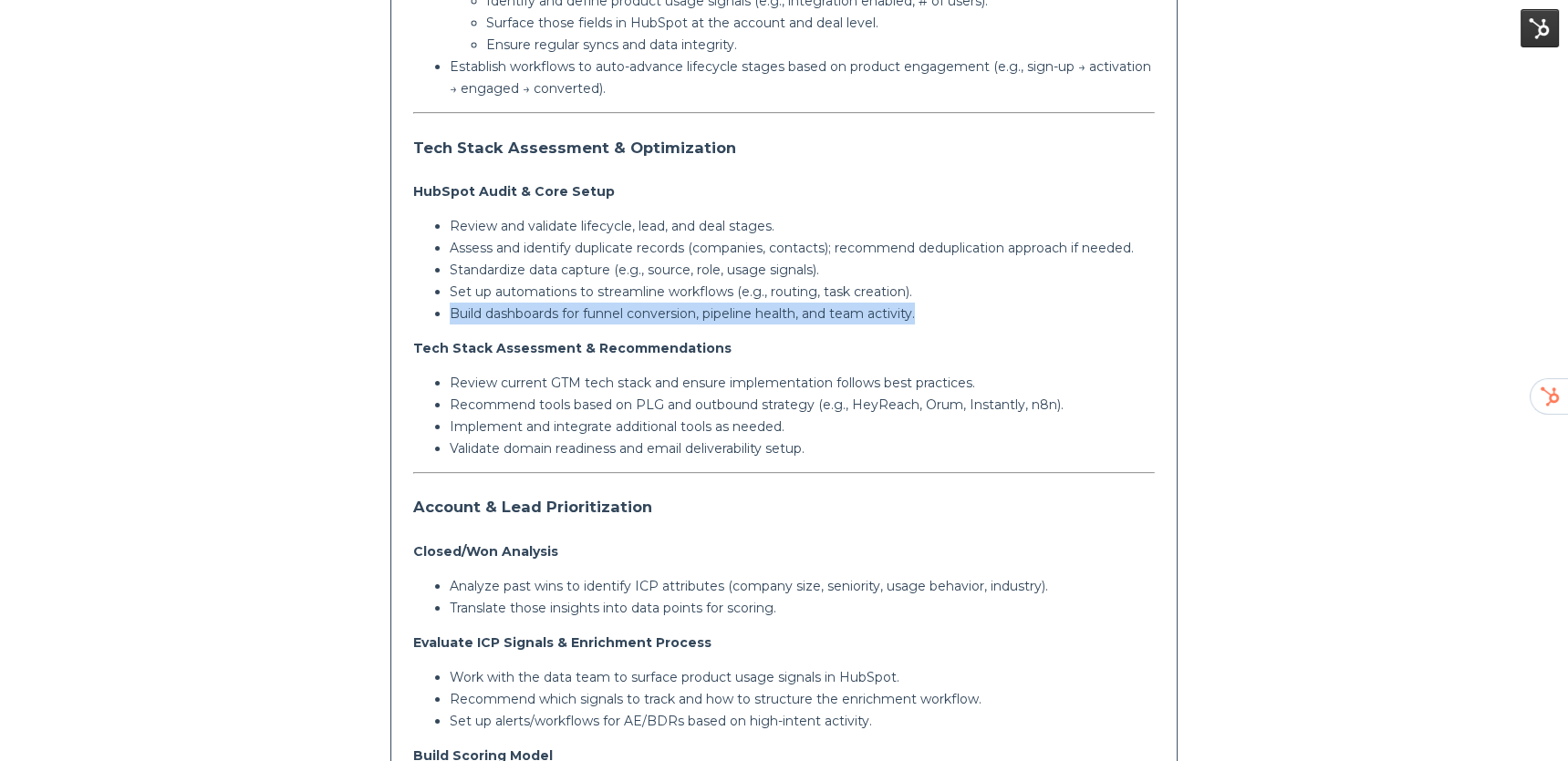
click at [631, 315] on p "Build dashboards for funnel conversion, pipeline health, and team activity." at bounding box center [802, 313] width 706 height 22
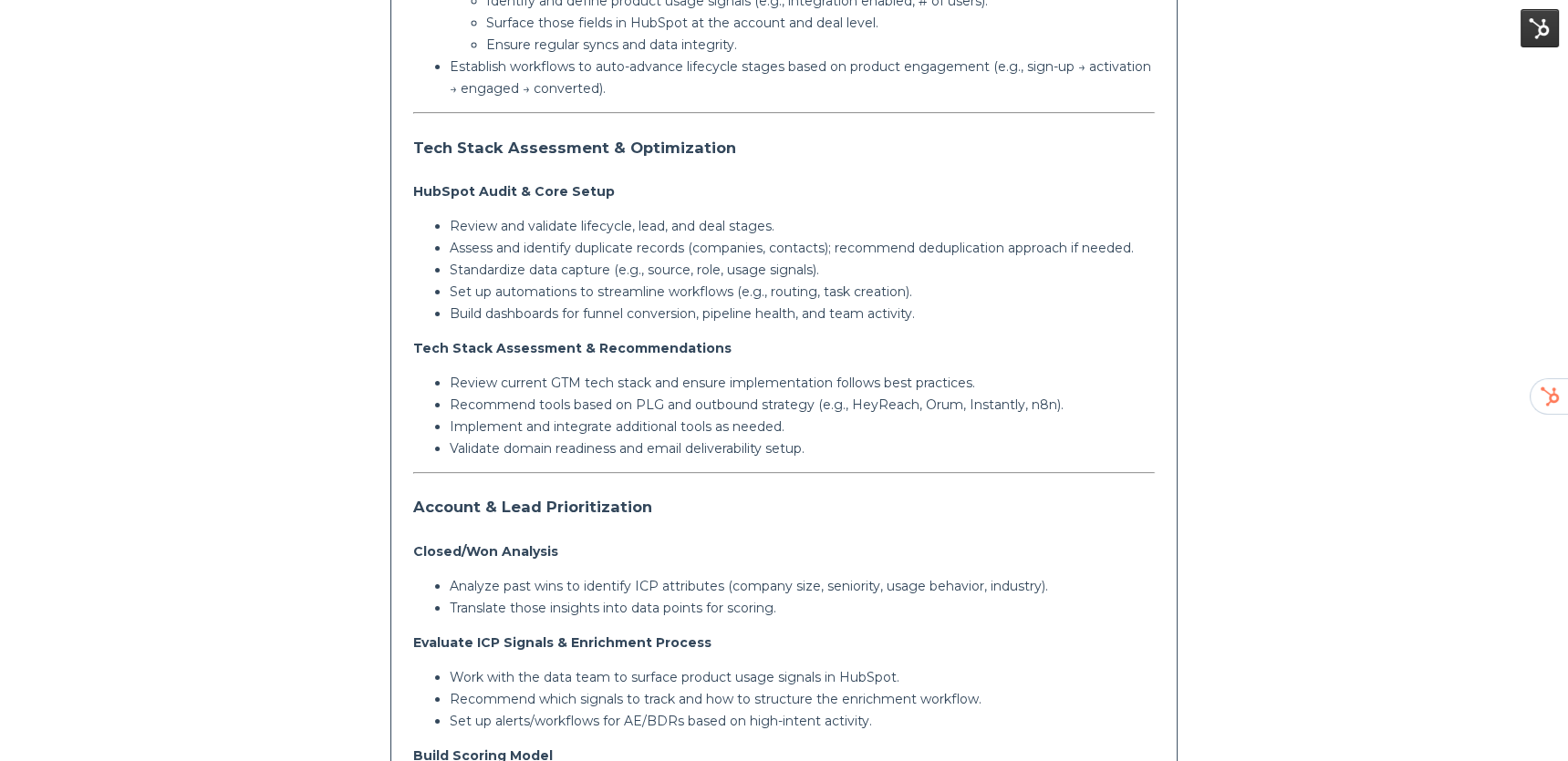
click at [569, 381] on p "Review current GTM tech stack and ensure implementation follows best practices." at bounding box center [802, 382] width 706 height 22
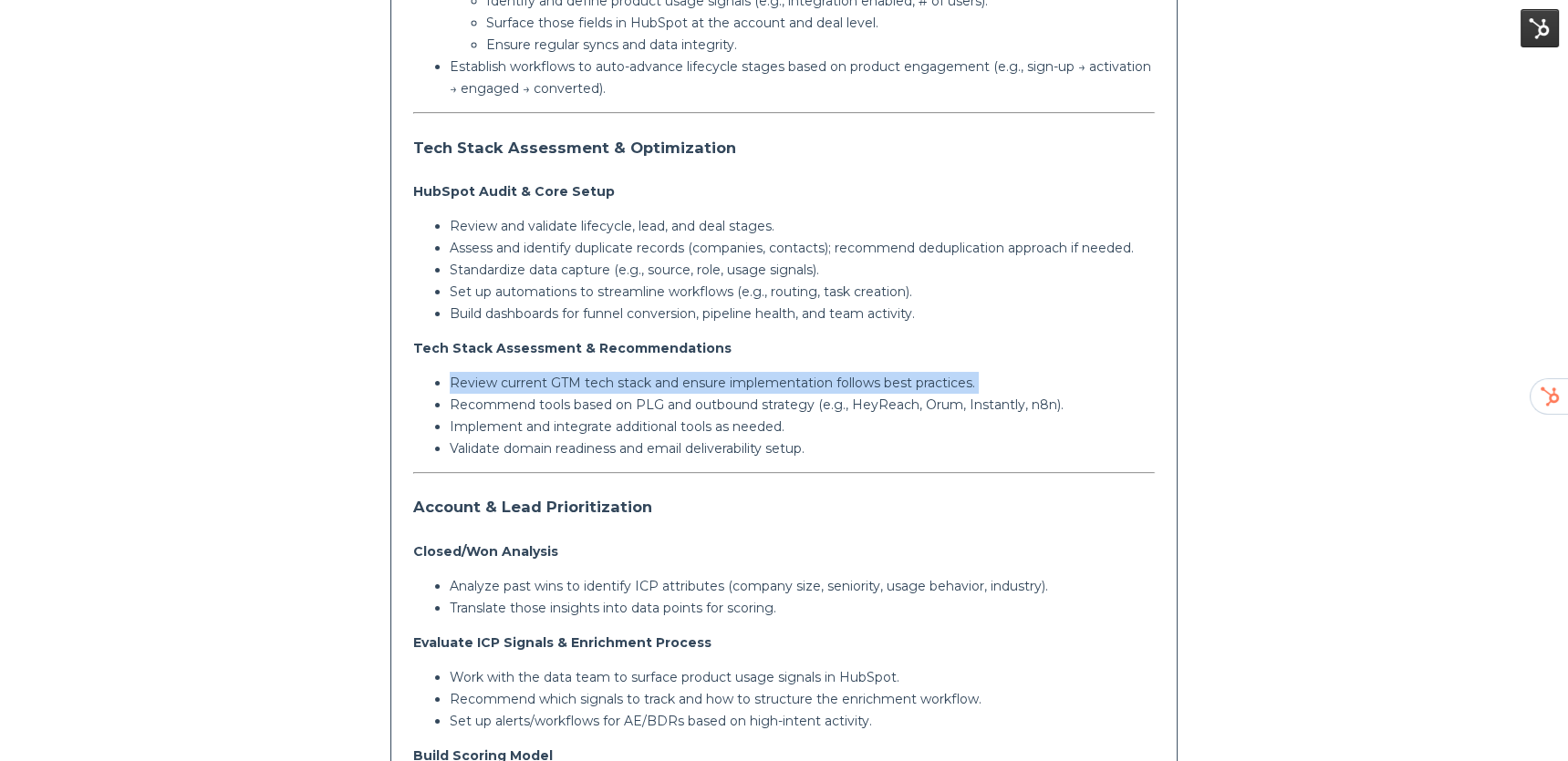
drag, startPoint x: 569, startPoint y: 381, endPoint x: 703, endPoint y: 400, distance: 135.3
click at [573, 382] on p "Review current GTM tech stack and ensure implementation follows best practices." at bounding box center [802, 382] width 706 height 22
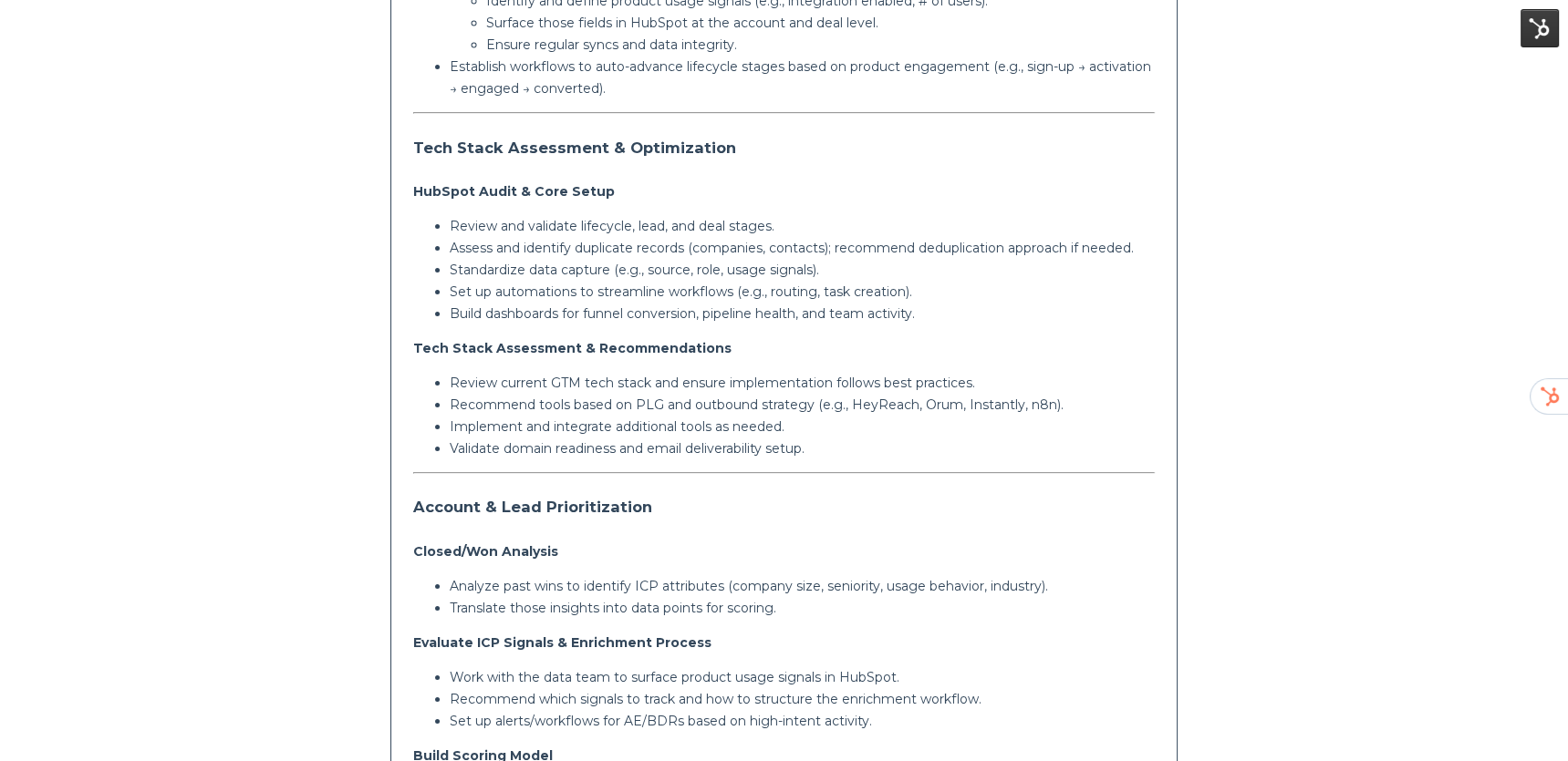
click at [709, 412] on p "Recommend tools based on PLG and outbound strategy (e.g., HeyReach, Orum, Insta…" at bounding box center [802, 405] width 706 height 22
click at [720, 406] on p "Recommend tools based on PLG and outbound strategy (e.g., HeyReach, Orum, Insta…" at bounding box center [802, 405] width 706 height 22
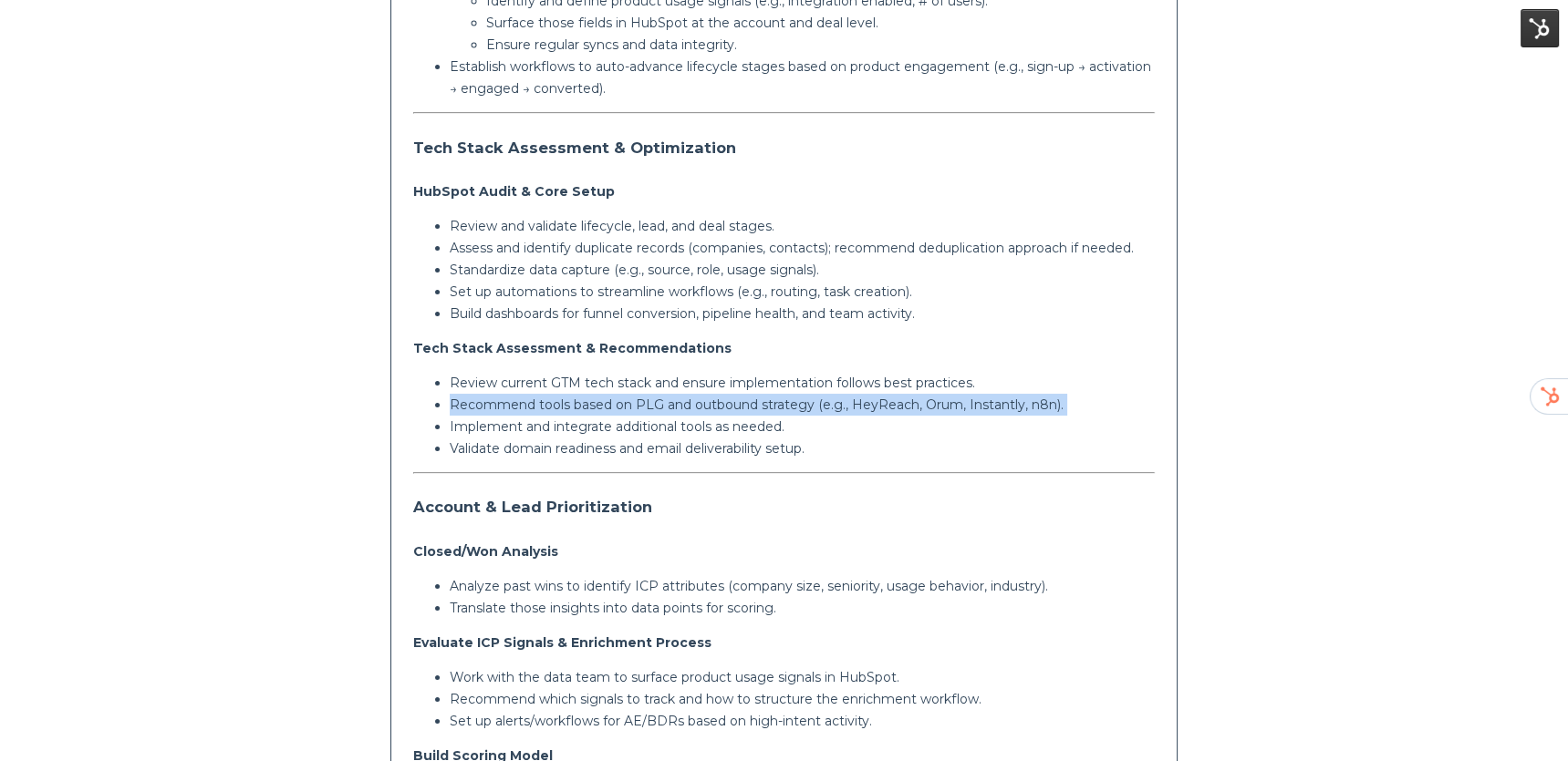
click at [720, 406] on p "Recommend tools based on PLG and outbound strategy (e.g., HeyReach, Orum, Insta…" at bounding box center [802, 405] width 706 height 22
click at [563, 409] on p "Recommend tools based on PLG and outbound strategy (e.g., HeyReach, Orum, Insta…" at bounding box center [802, 405] width 706 height 22
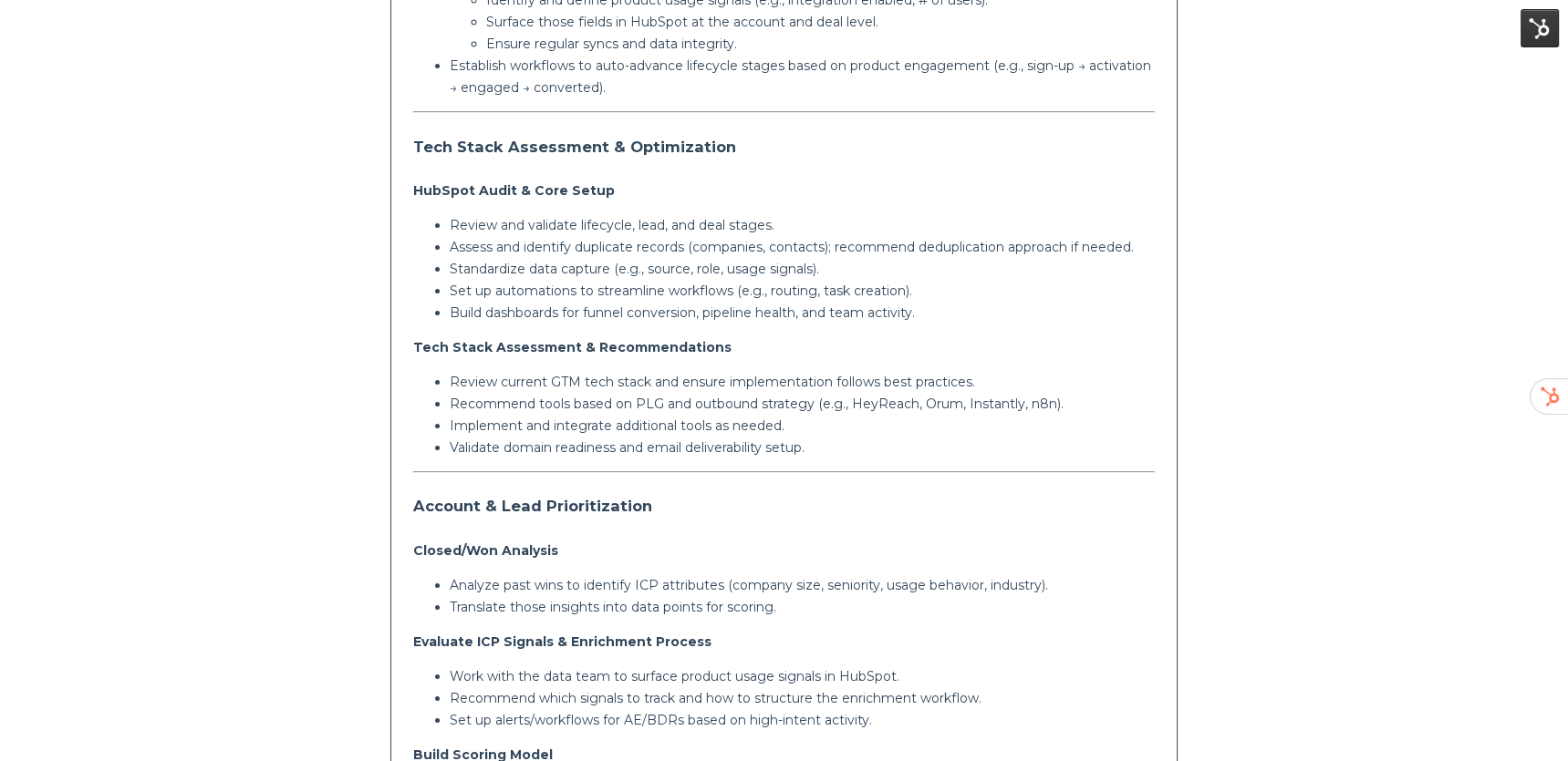
click at [637, 428] on p "Implement and integrate additional tools as needed." at bounding box center [802, 426] width 706 height 22
click at [637, 428] on p "Implement and integrate additional tools as needed." at bounding box center [802, 428] width 706 height 22
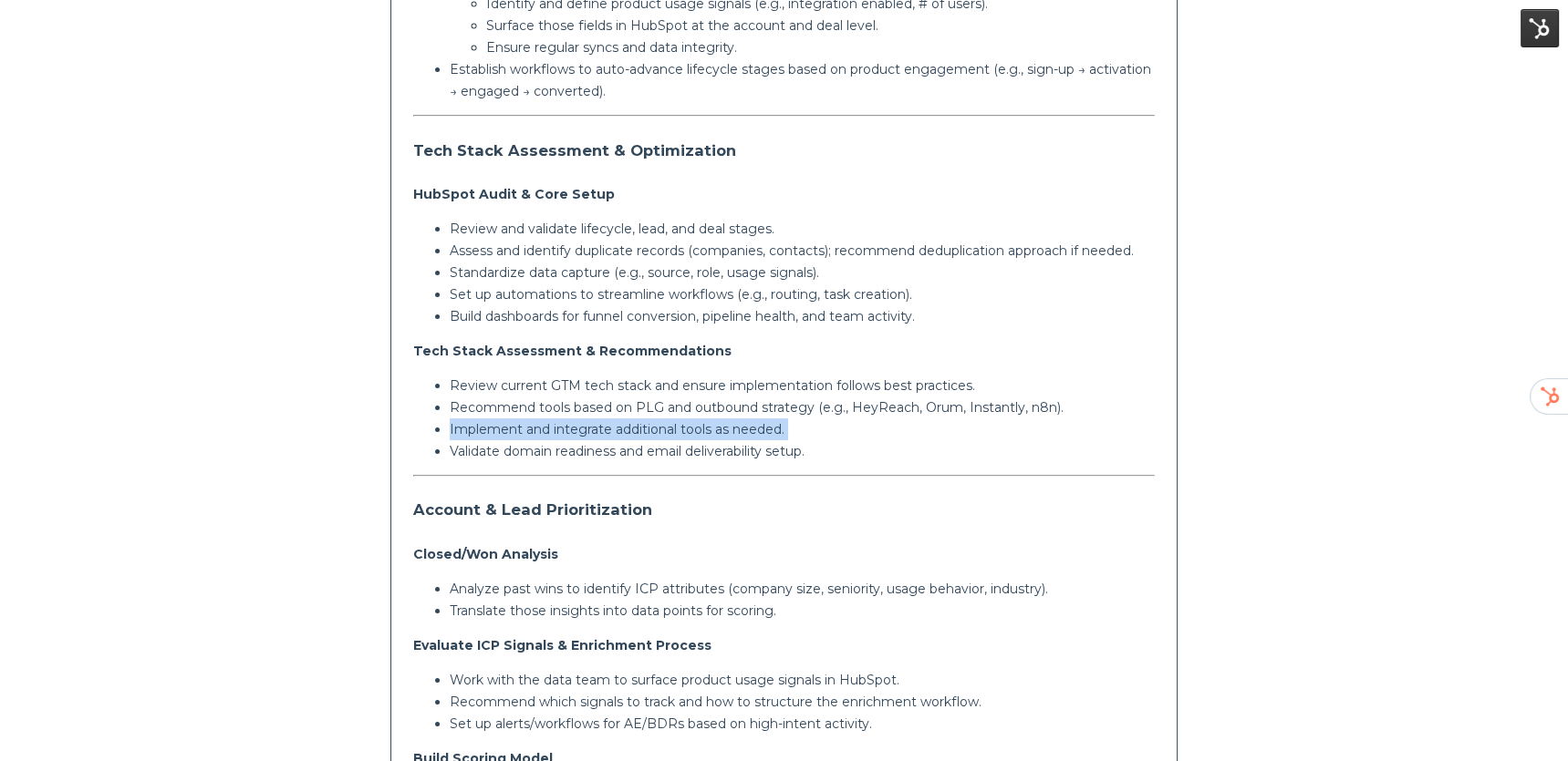
click at [637, 428] on p "Implement and integrate additional tools as needed." at bounding box center [802, 429] width 706 height 22
click at [662, 452] on p "Validate domain readiness and email deliverability setup." at bounding box center [802, 451] width 706 height 22
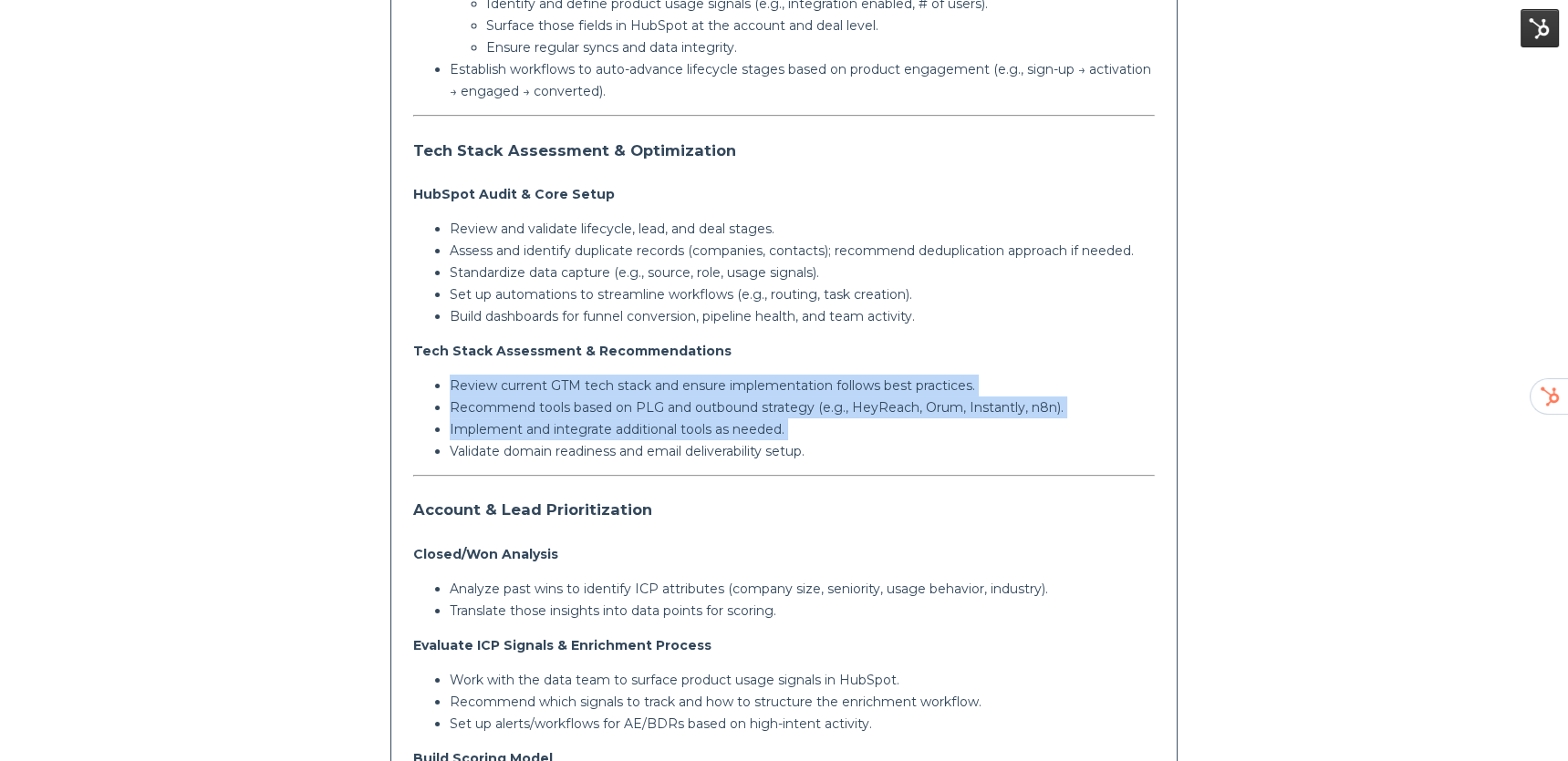
click at [662, 452] on p "Validate domain readiness and email deliverability setup." at bounding box center [802, 451] width 706 height 22
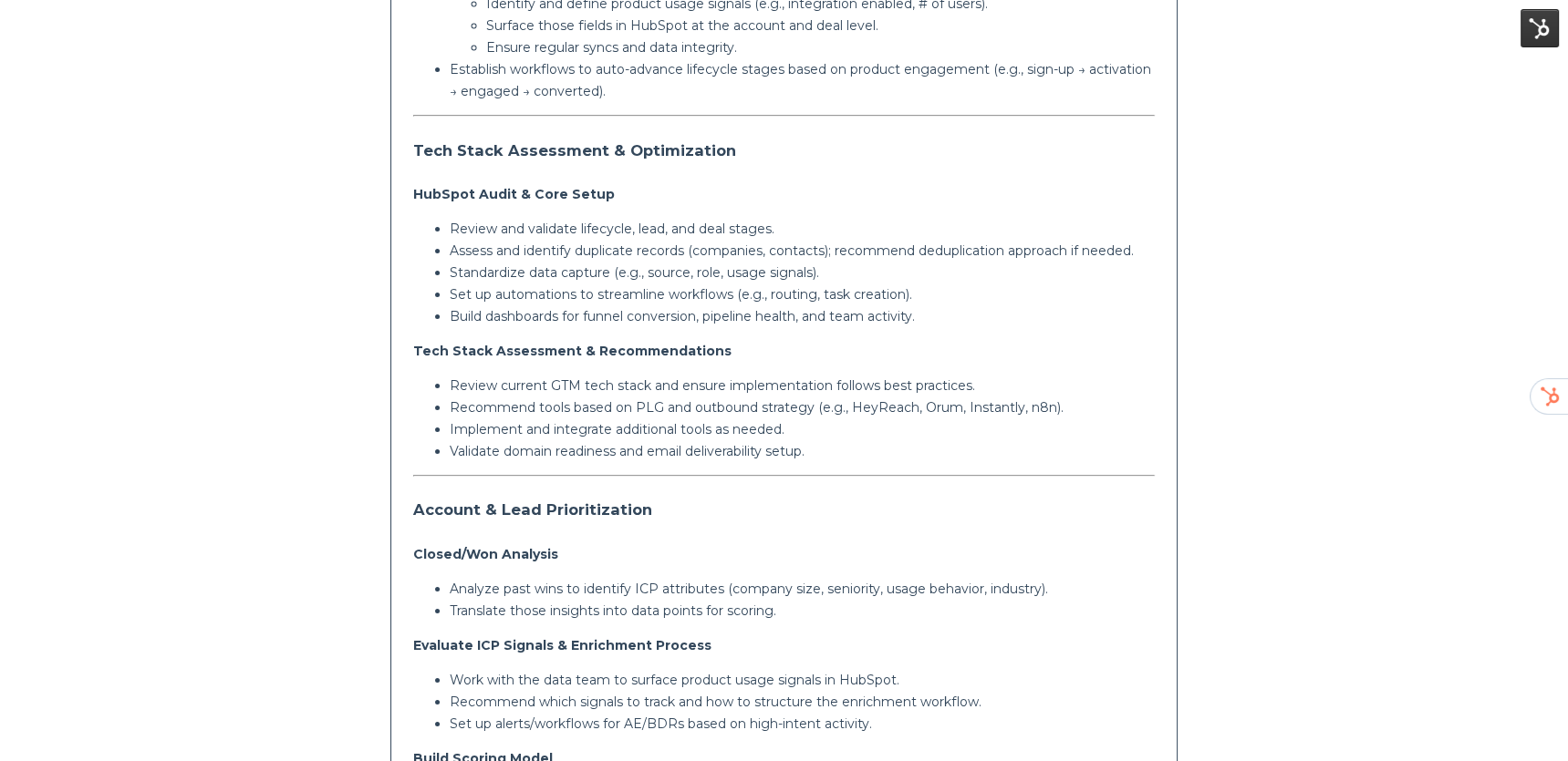
click at [624, 409] on p "Recommend tools based on PLG and outbound strategy (e.g., HeyReach, Orum, Insta…" at bounding box center [802, 407] width 706 height 22
click at [625, 398] on p "Recommend tools based on PLG and outbound strategy (e.g., HeyReach, Orum, Insta…" at bounding box center [802, 407] width 706 height 22
click at [625, 375] on p "Review current GTM tech stack and ensure implementation follows best practices." at bounding box center [802, 385] width 706 height 22
